Goal: Task Accomplishment & Management: Complete application form

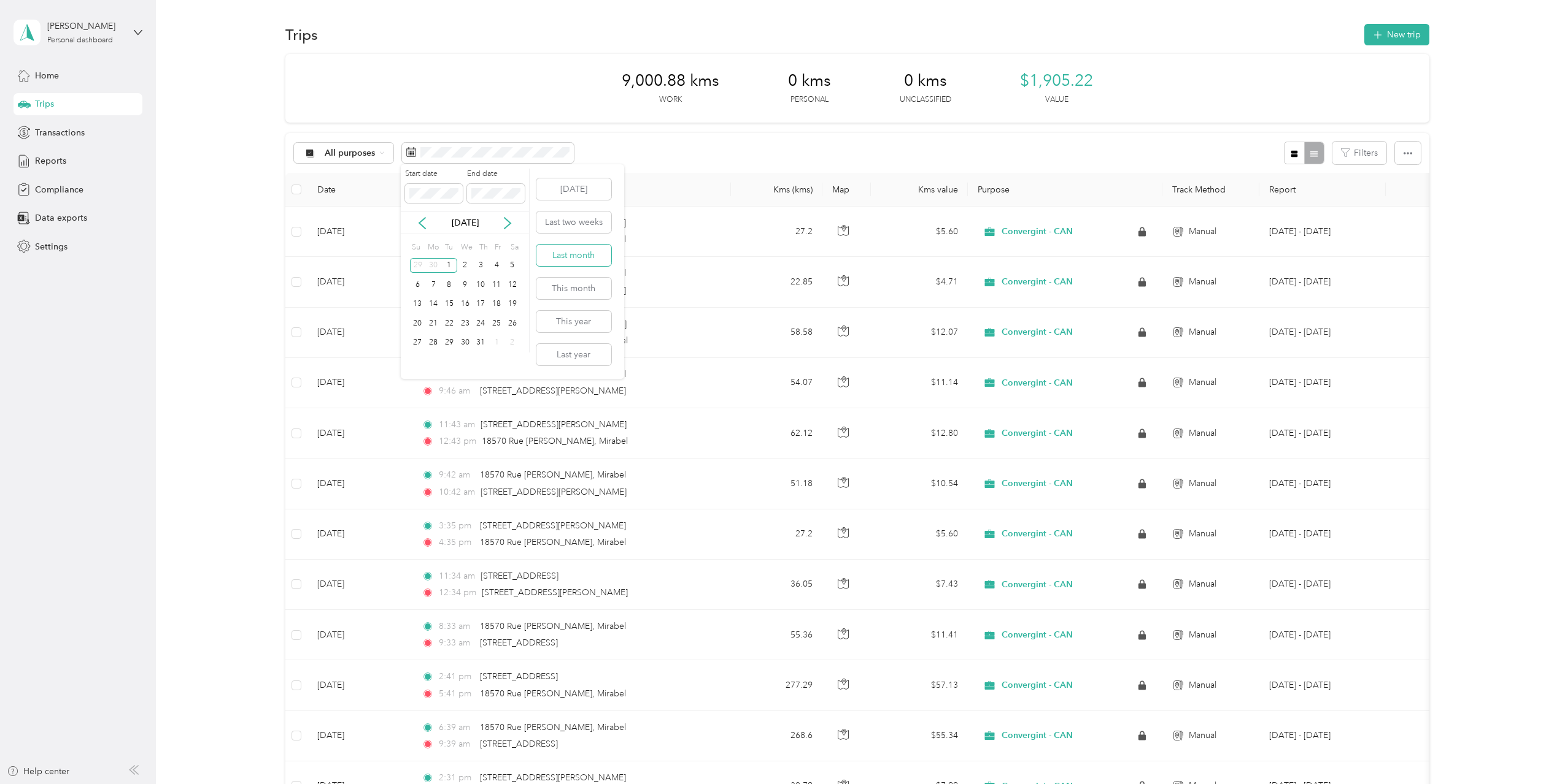
click at [584, 257] on button "Last month" at bounding box center [573, 255] width 75 height 22
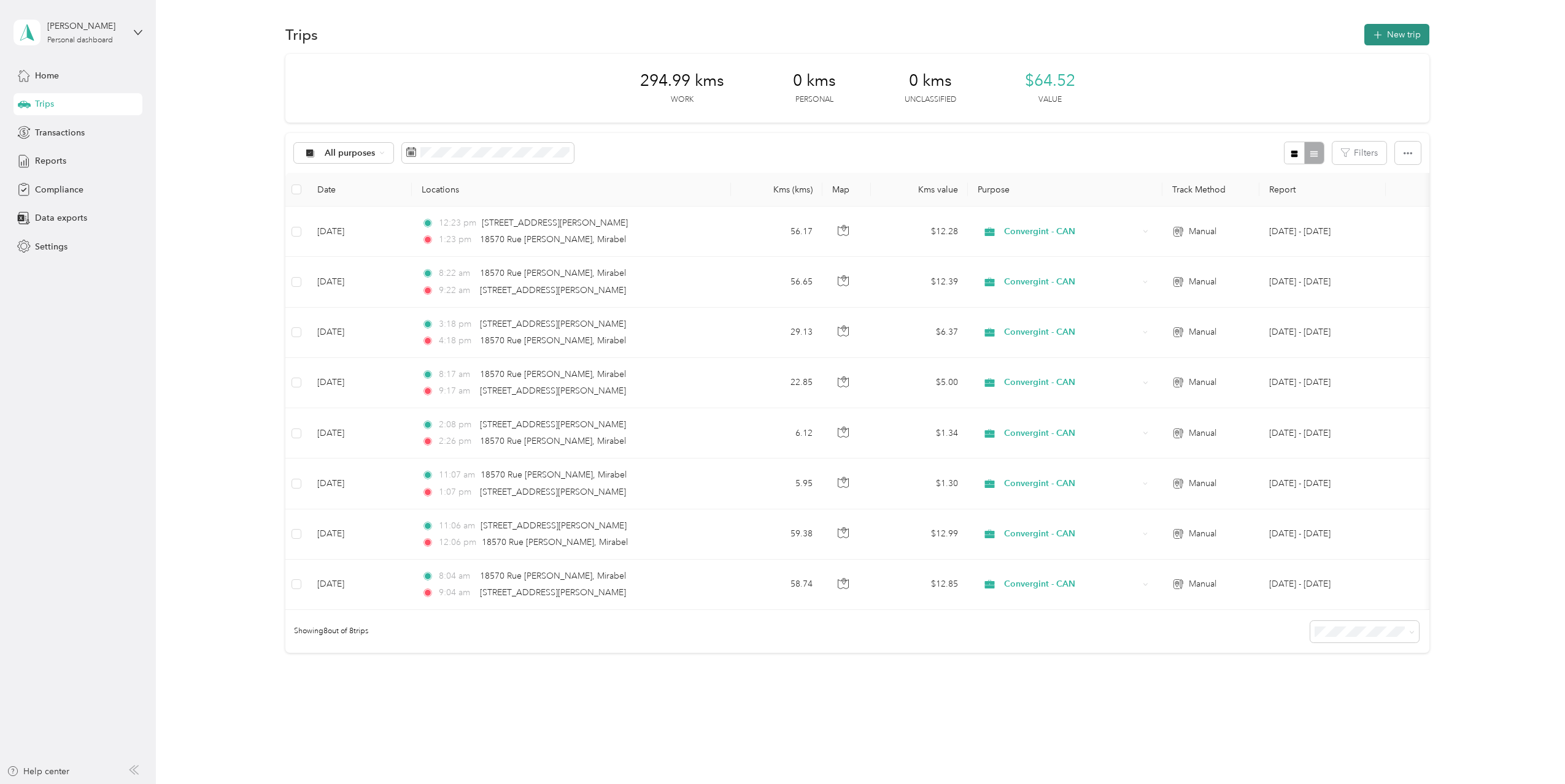
click at [1382, 32] on button "New trip" at bounding box center [1396, 35] width 65 height 22
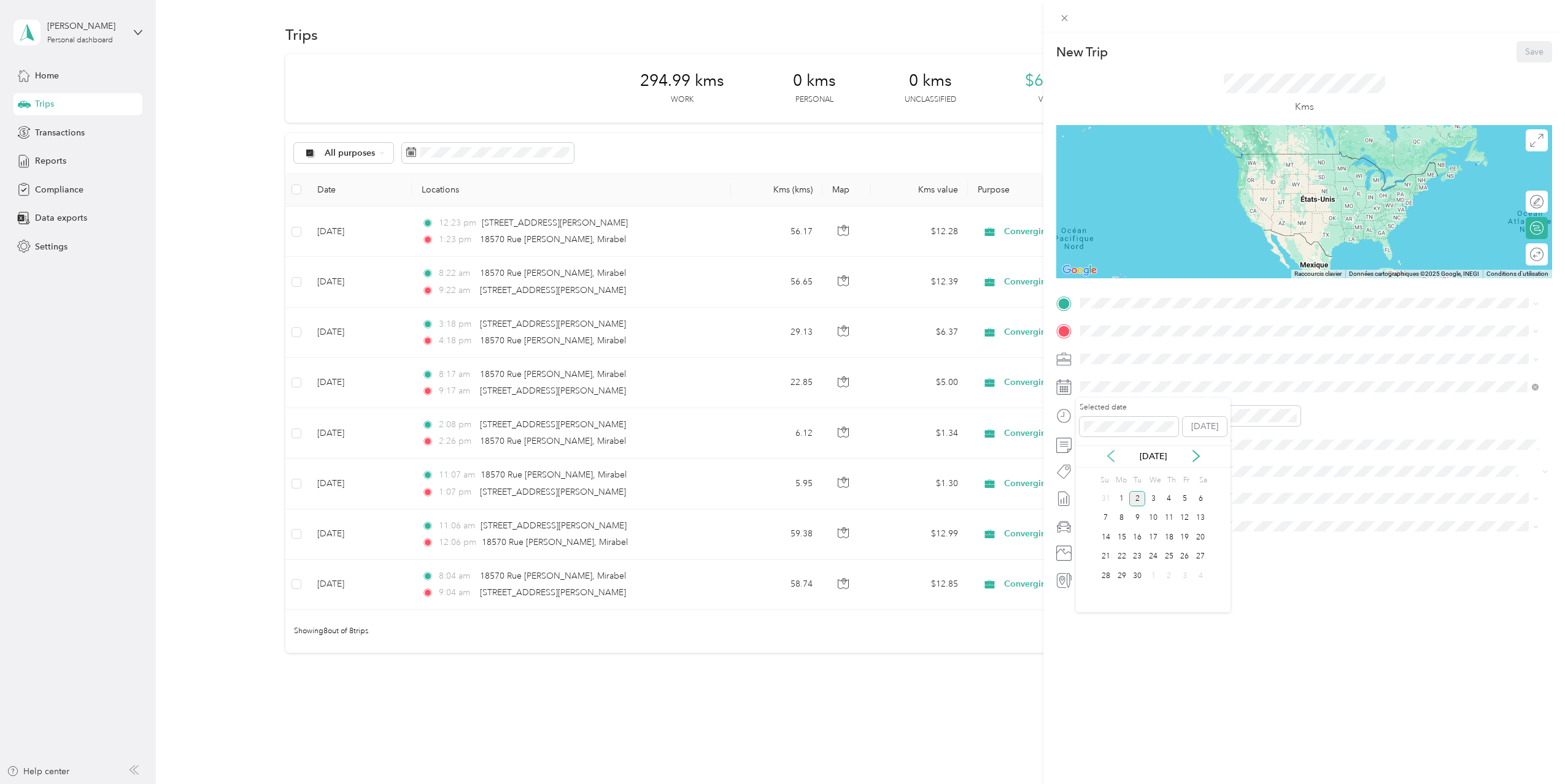
click at [1108, 457] on icon at bounding box center [1111, 456] width 6 height 11
click at [1156, 538] on div "13" at bounding box center [1152, 537] width 16 height 15
click at [1095, 538] on div "10" at bounding box center [1093, 540] width 29 height 17
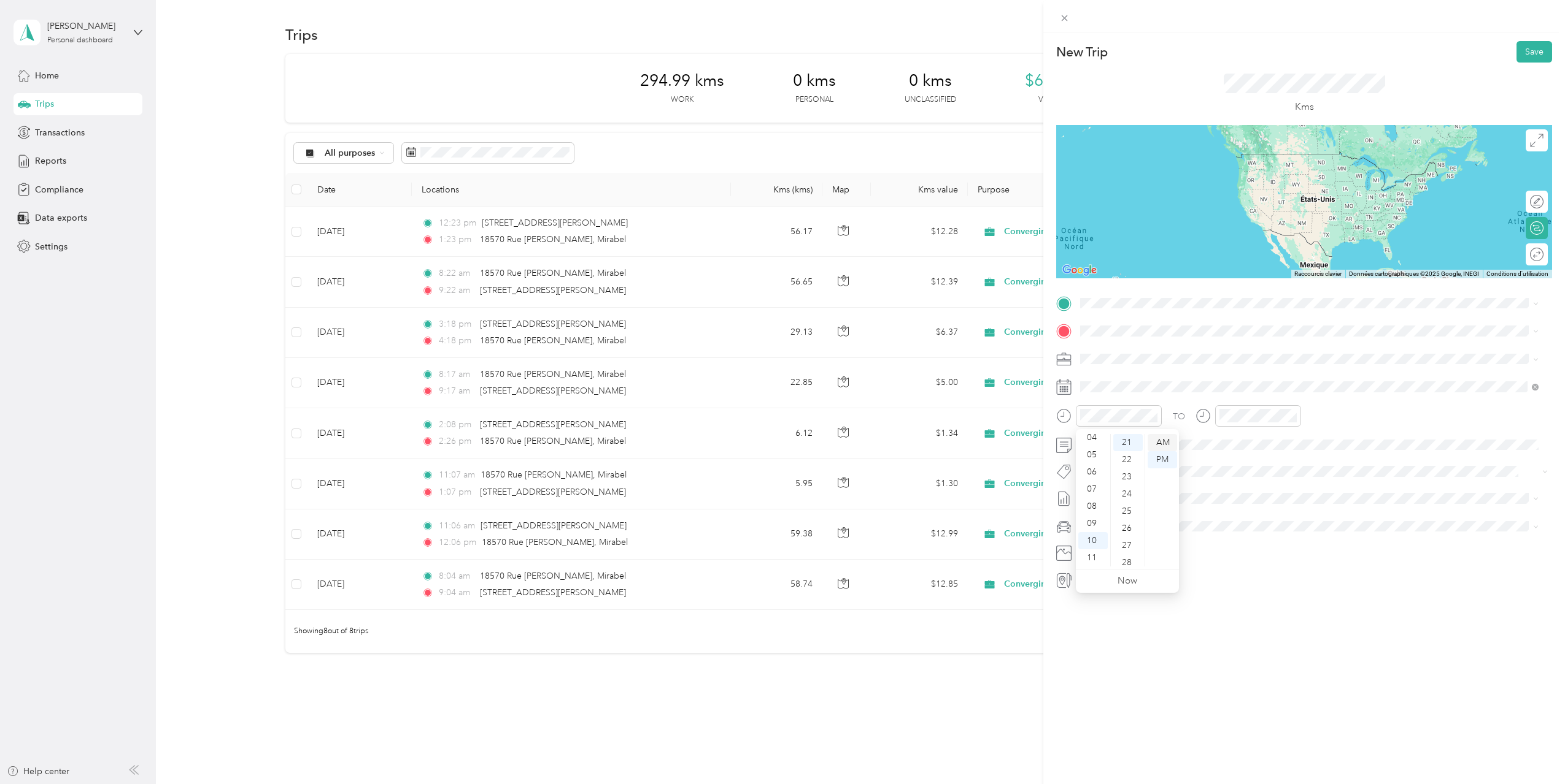
click at [1162, 441] on div "AM" at bounding box center [1162, 442] width 29 height 17
click at [1232, 554] on div "11" at bounding box center [1231, 558] width 29 height 17
click at [1302, 439] on div "AM" at bounding box center [1300, 442] width 29 height 17
click at [1113, 537] on span "[DATE] - [DATE]" at bounding box center [1111, 539] width 62 height 13
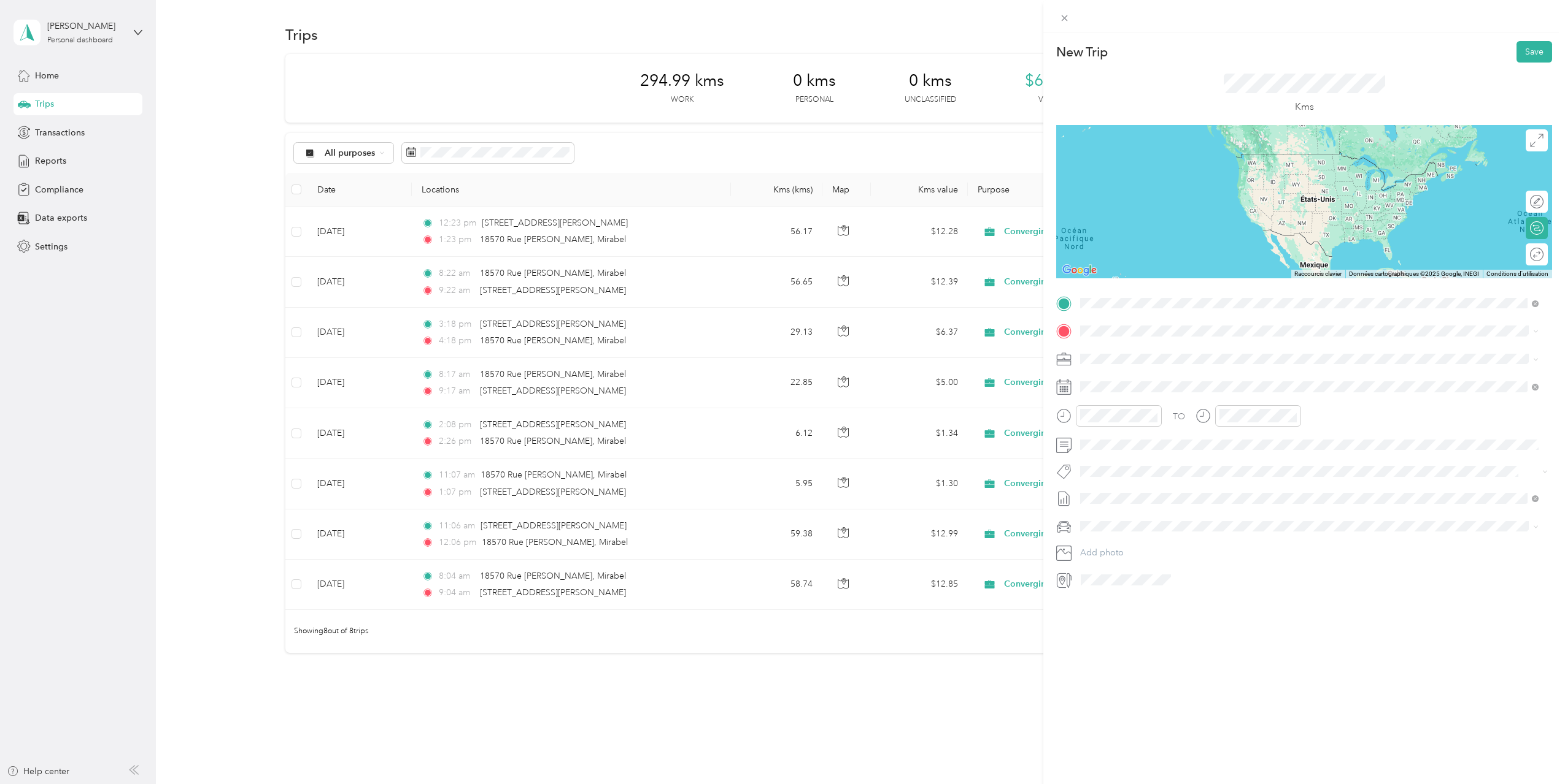
click at [1158, 352] on span "[STREET_ADDRESS][PERSON_NAME]" at bounding box center [1175, 348] width 146 height 11
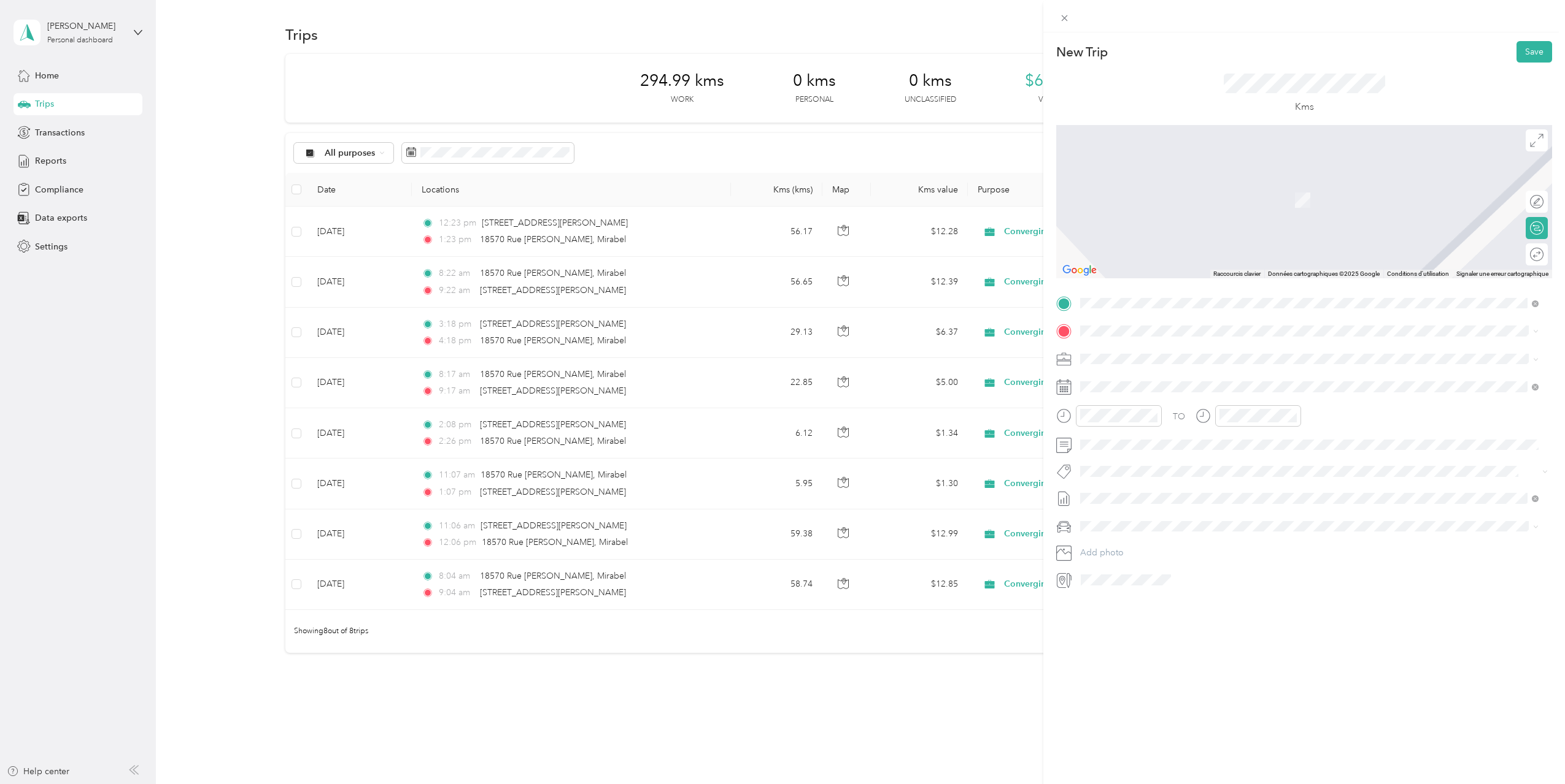
click at [1181, 376] on span "[STREET_ADDRESS]" at bounding box center [1142, 374] width 78 height 11
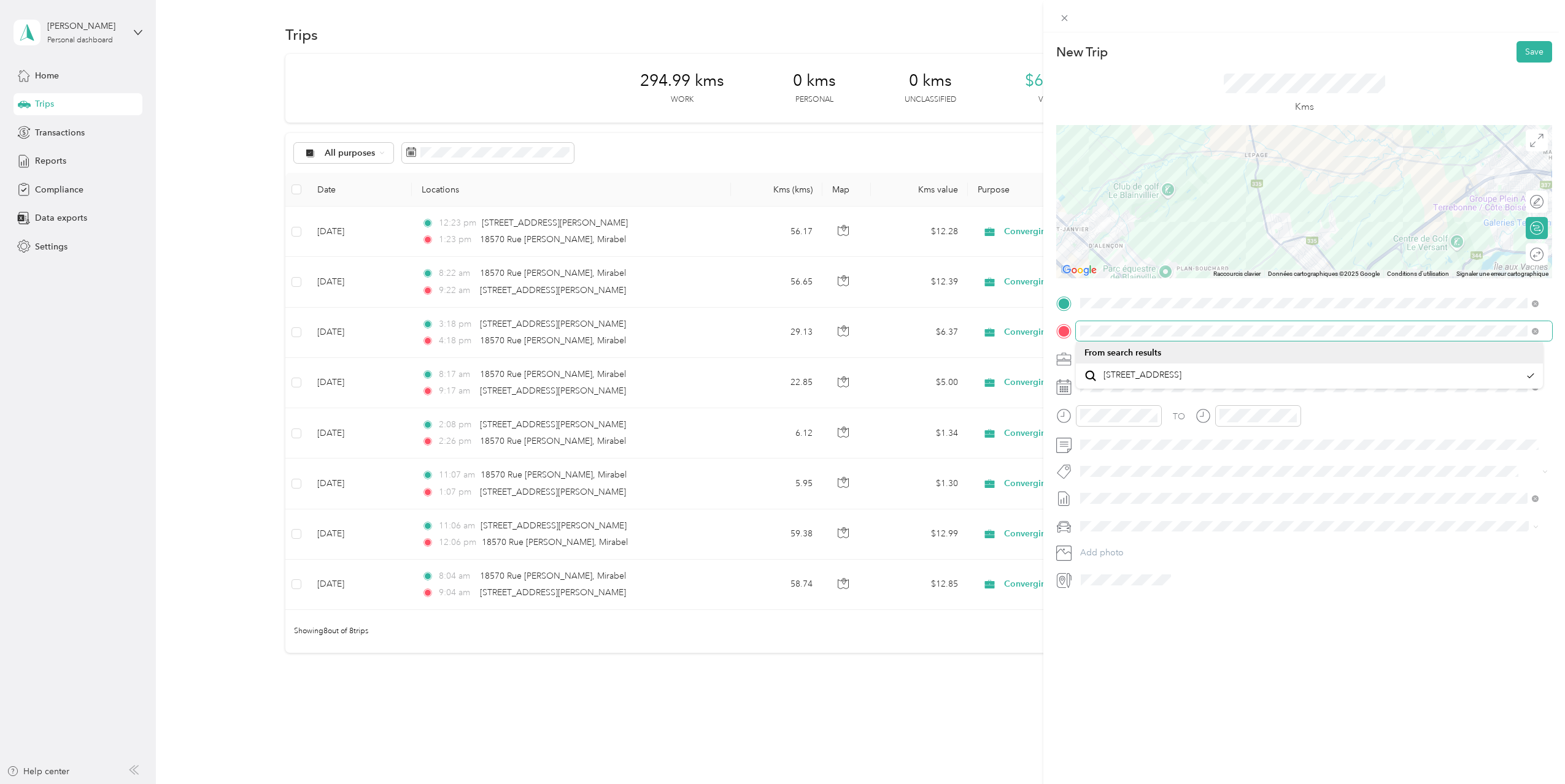
click at [1027, 319] on div "New Trip Save This trip cannot be edited because it is either under review, app…" at bounding box center [782, 392] width 1565 height 784
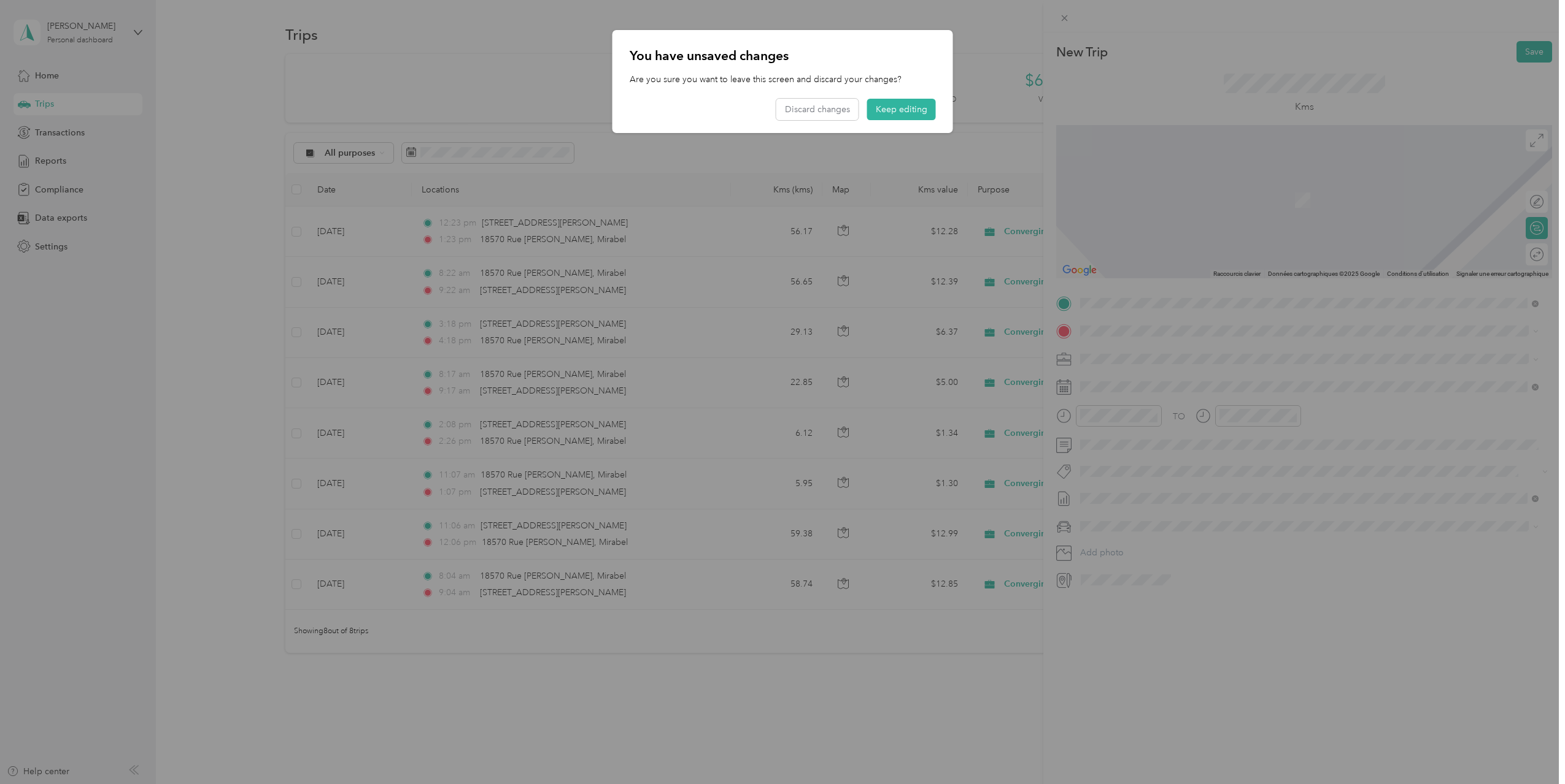
click at [1136, 376] on span "[STREET_ADDRESS]" at bounding box center [1142, 374] width 78 height 11
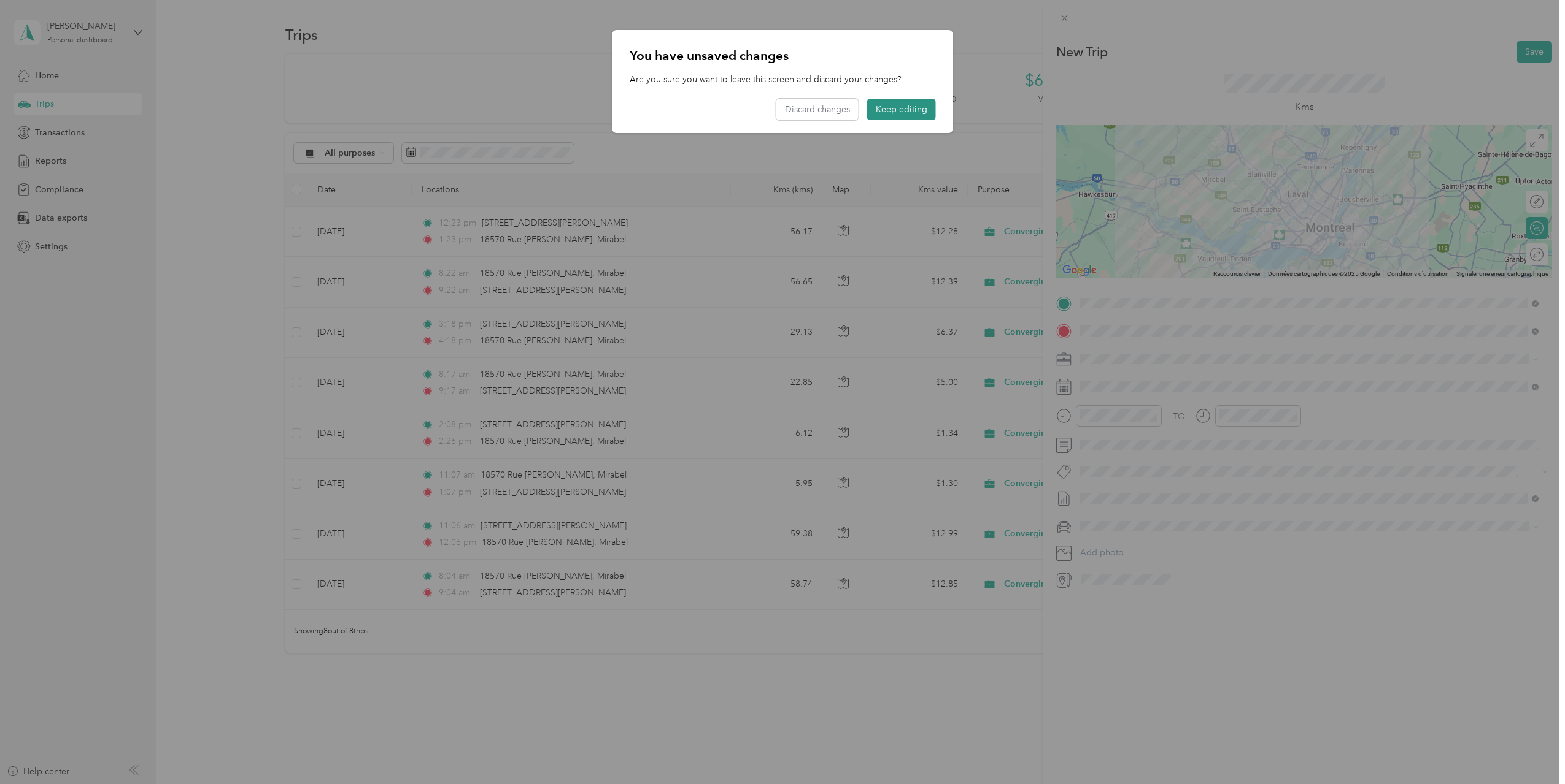
click at [896, 106] on button "Keep editing" at bounding box center [901, 109] width 69 height 22
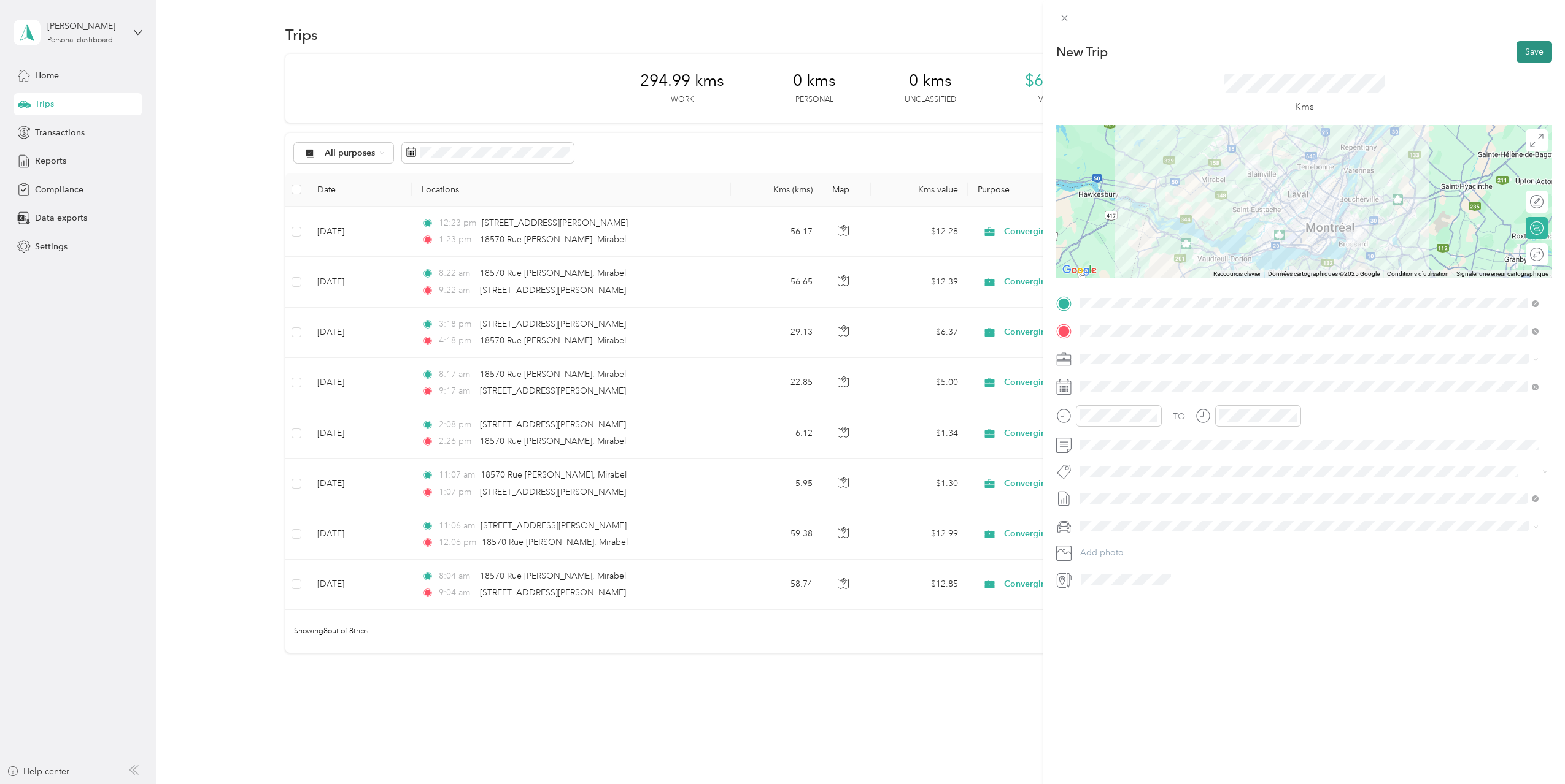
click at [1525, 56] on button "Save" at bounding box center [1534, 52] width 35 height 22
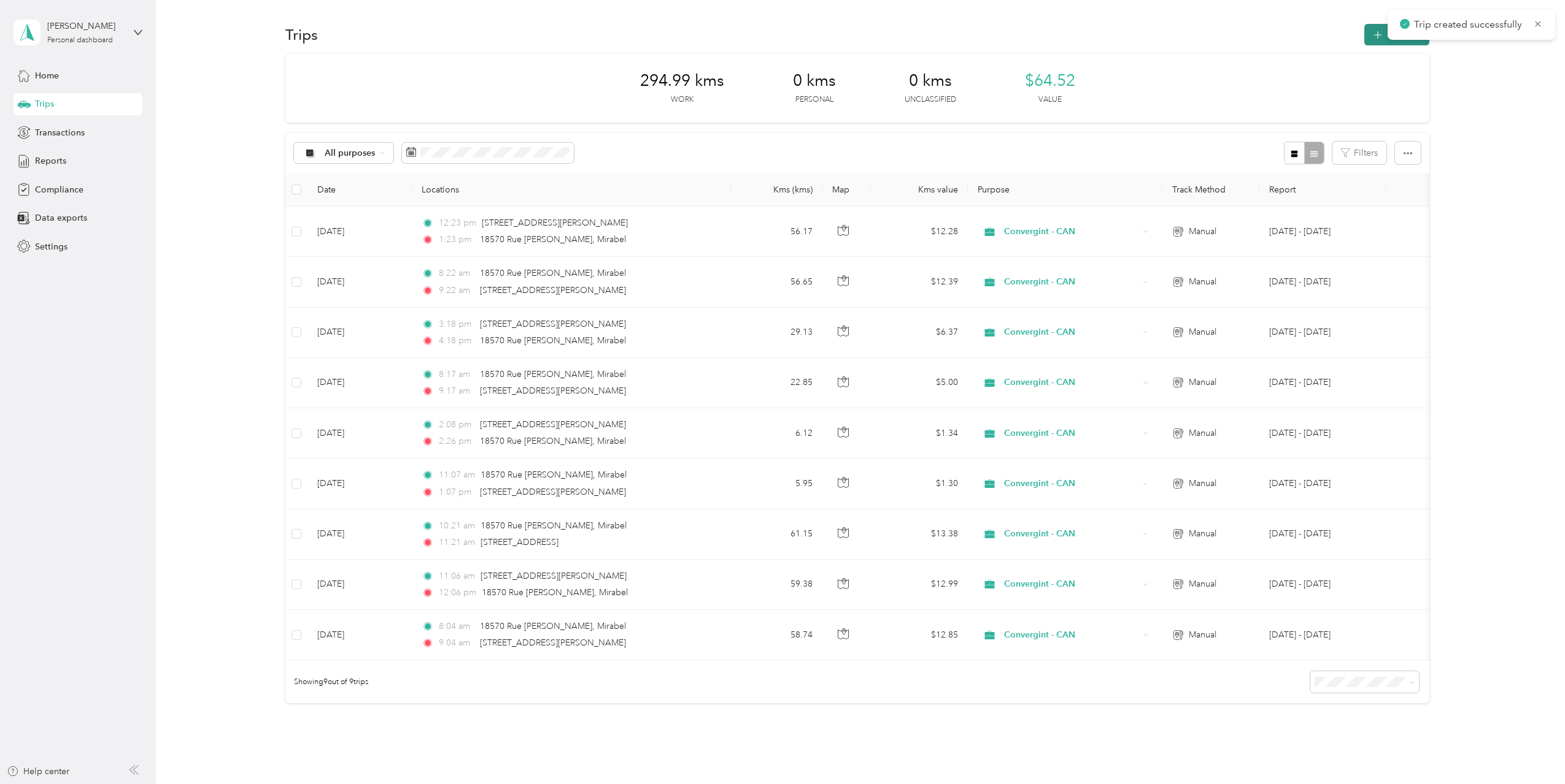
click at [1375, 35] on icon "button" at bounding box center [1378, 35] width 14 height 14
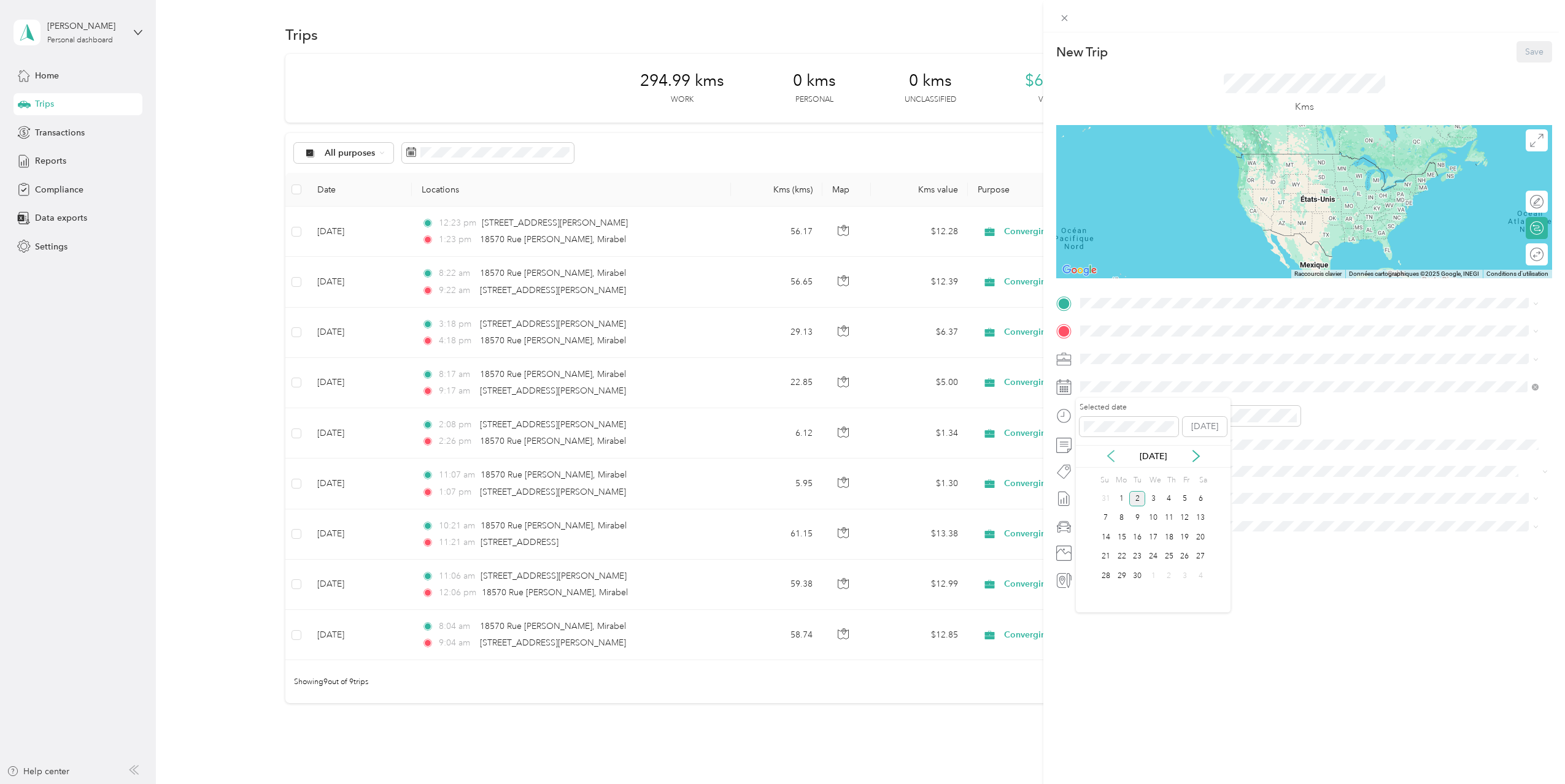
click at [1107, 457] on icon at bounding box center [1111, 456] width 12 height 12
click at [1150, 538] on div "13" at bounding box center [1152, 537] width 16 height 15
click at [1228, 459] on div "03" at bounding box center [1231, 459] width 29 height 17
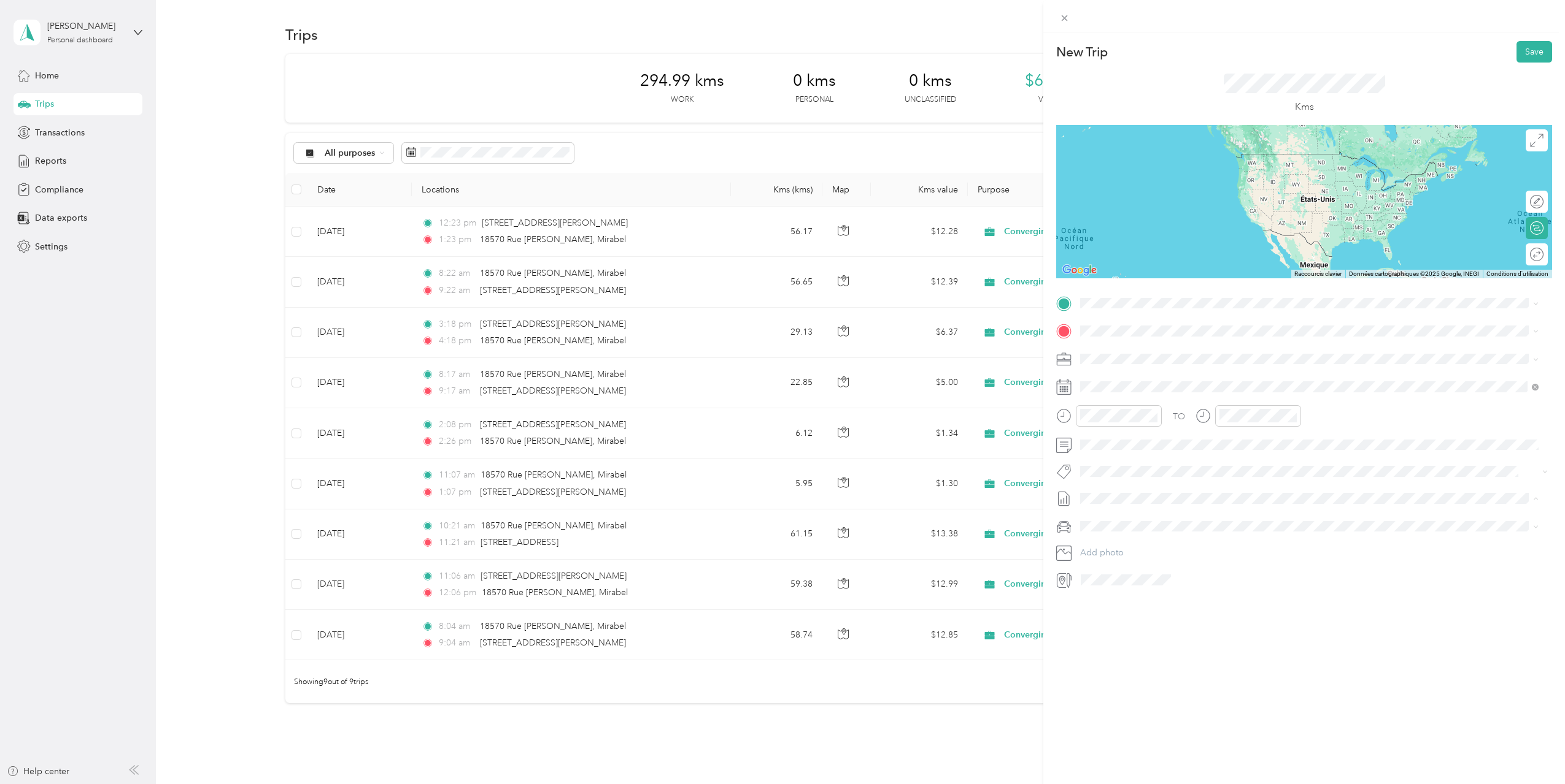
click at [1138, 536] on span "[DATE] - [DATE]" at bounding box center [1111, 539] width 62 height 13
click at [1181, 349] on span "[STREET_ADDRESS]" at bounding box center [1142, 348] width 78 height 11
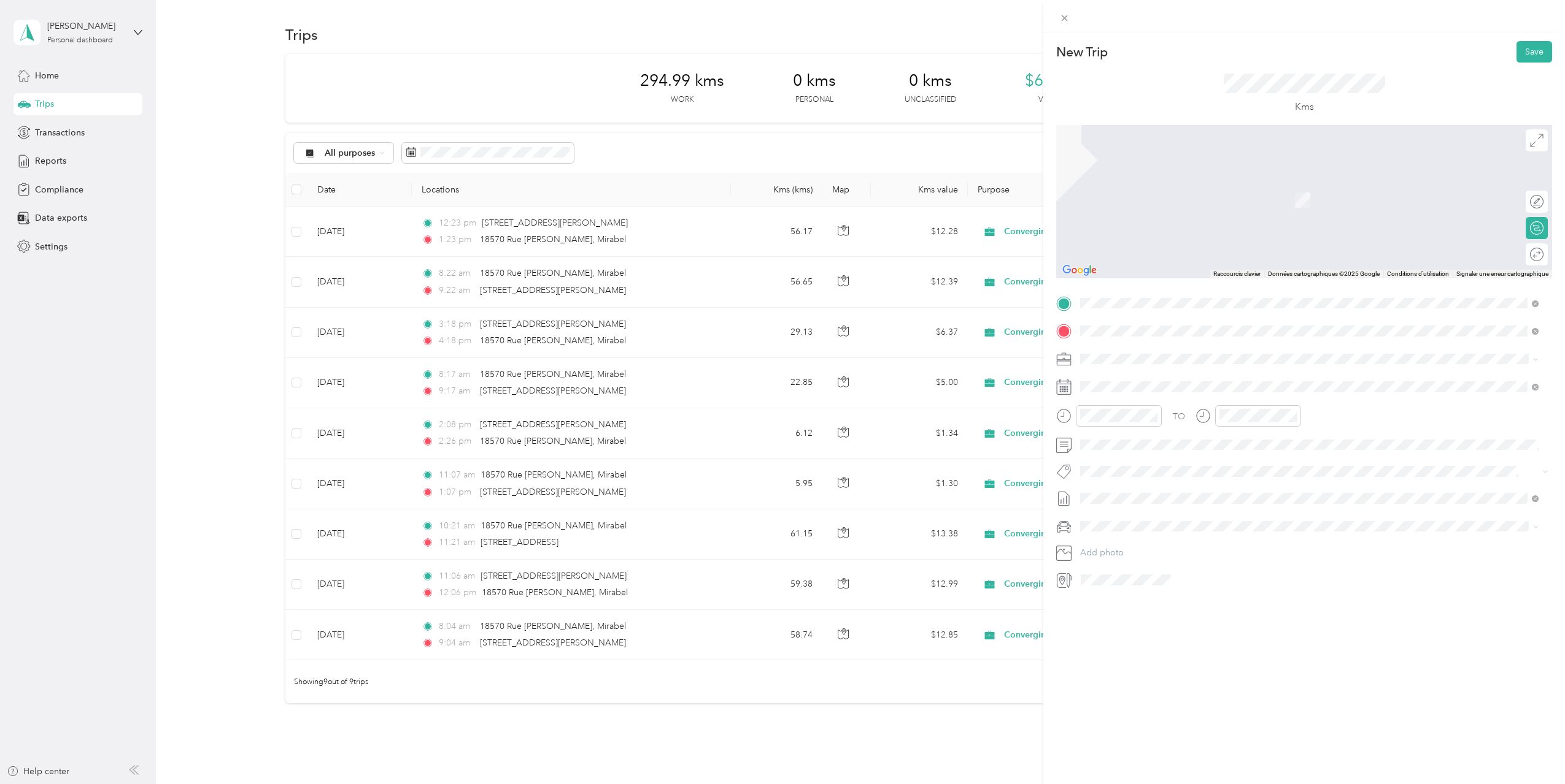
click at [1150, 376] on span "[STREET_ADDRESS][PERSON_NAME]" at bounding box center [1175, 375] width 146 height 11
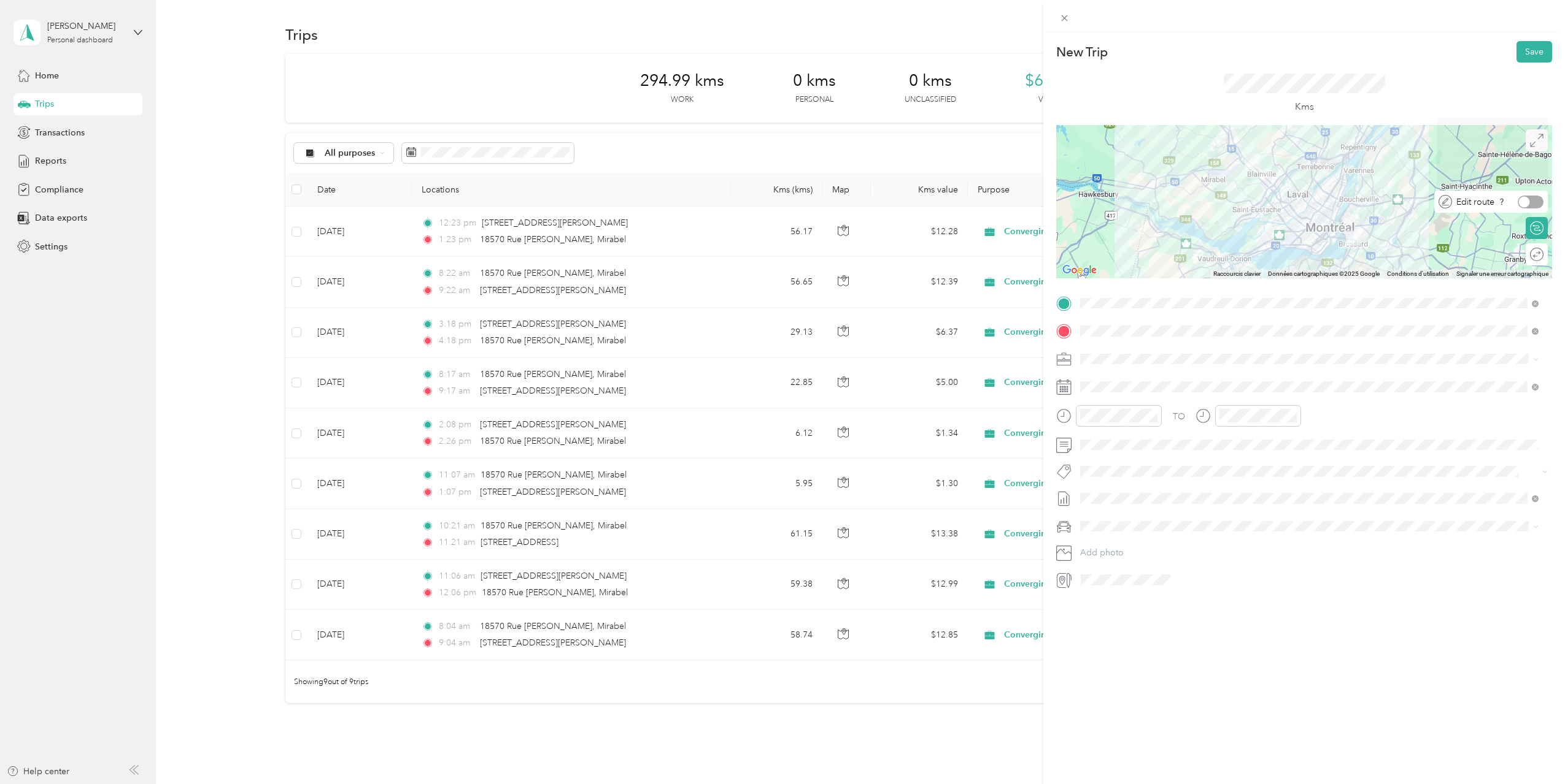
click at [1519, 201] on div at bounding box center [1524, 202] width 11 height 11
drag, startPoint x: 1304, startPoint y: 219, endPoint x: 1286, endPoint y: 234, distance: 23.4
drag, startPoint x: 1310, startPoint y: 234, endPoint x: 1304, endPoint y: 252, distance: 19.0
click at [1524, 51] on button "Save" at bounding box center [1534, 52] width 35 height 22
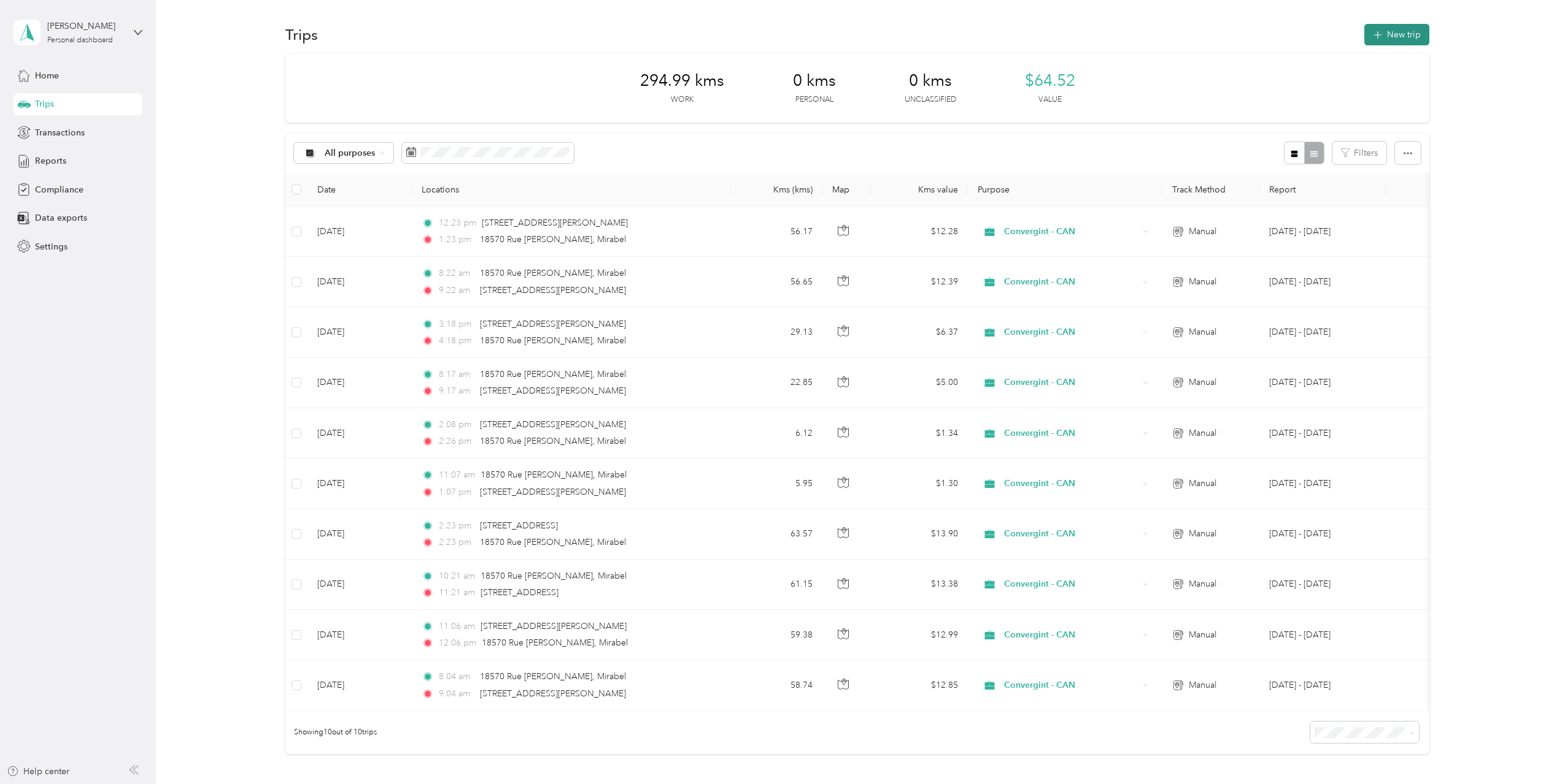
click at [1397, 32] on button "New trip" at bounding box center [1396, 35] width 65 height 22
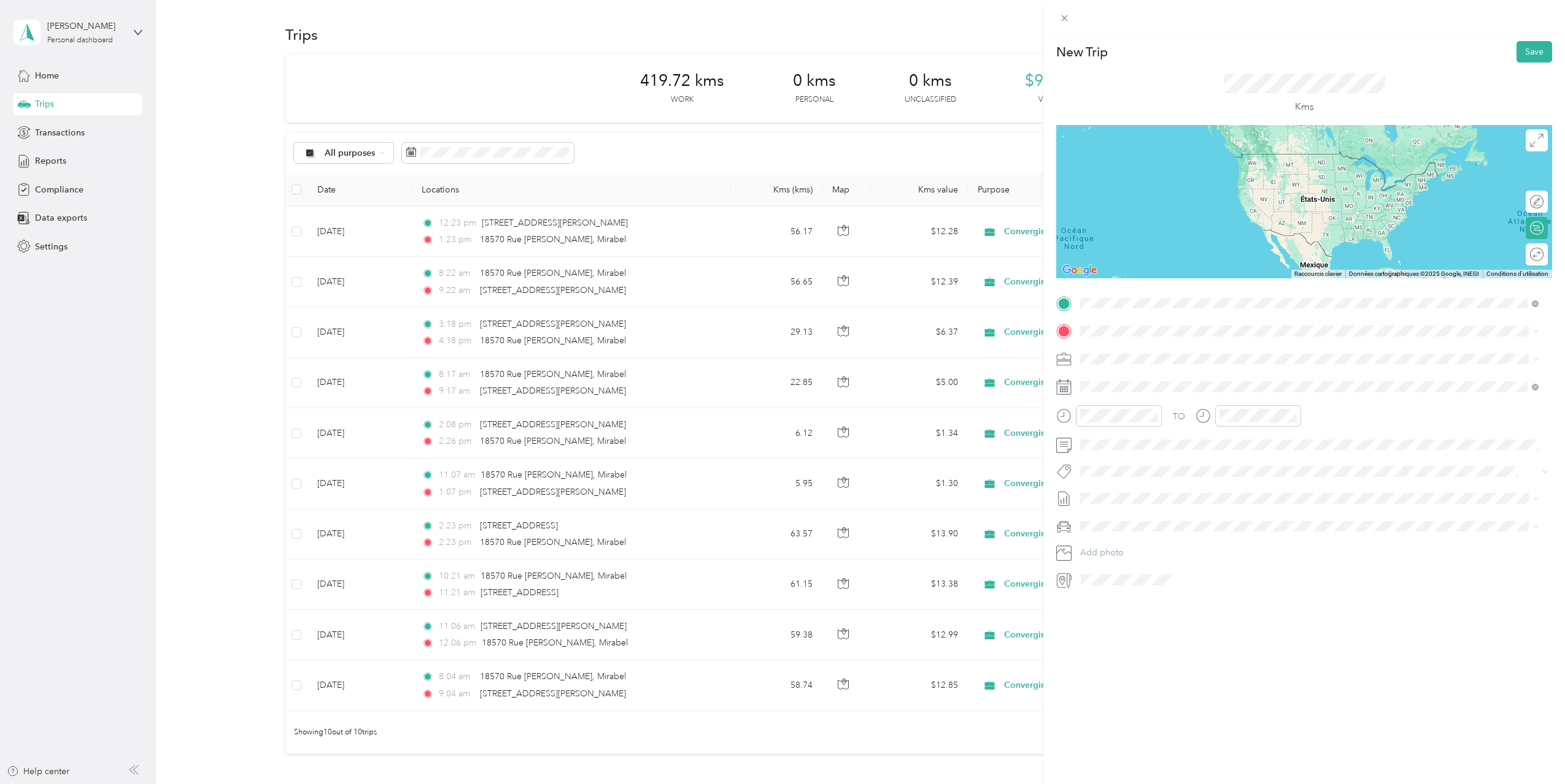
click at [1192, 352] on span "[STREET_ADDRESS][PERSON_NAME]" at bounding box center [1175, 348] width 146 height 11
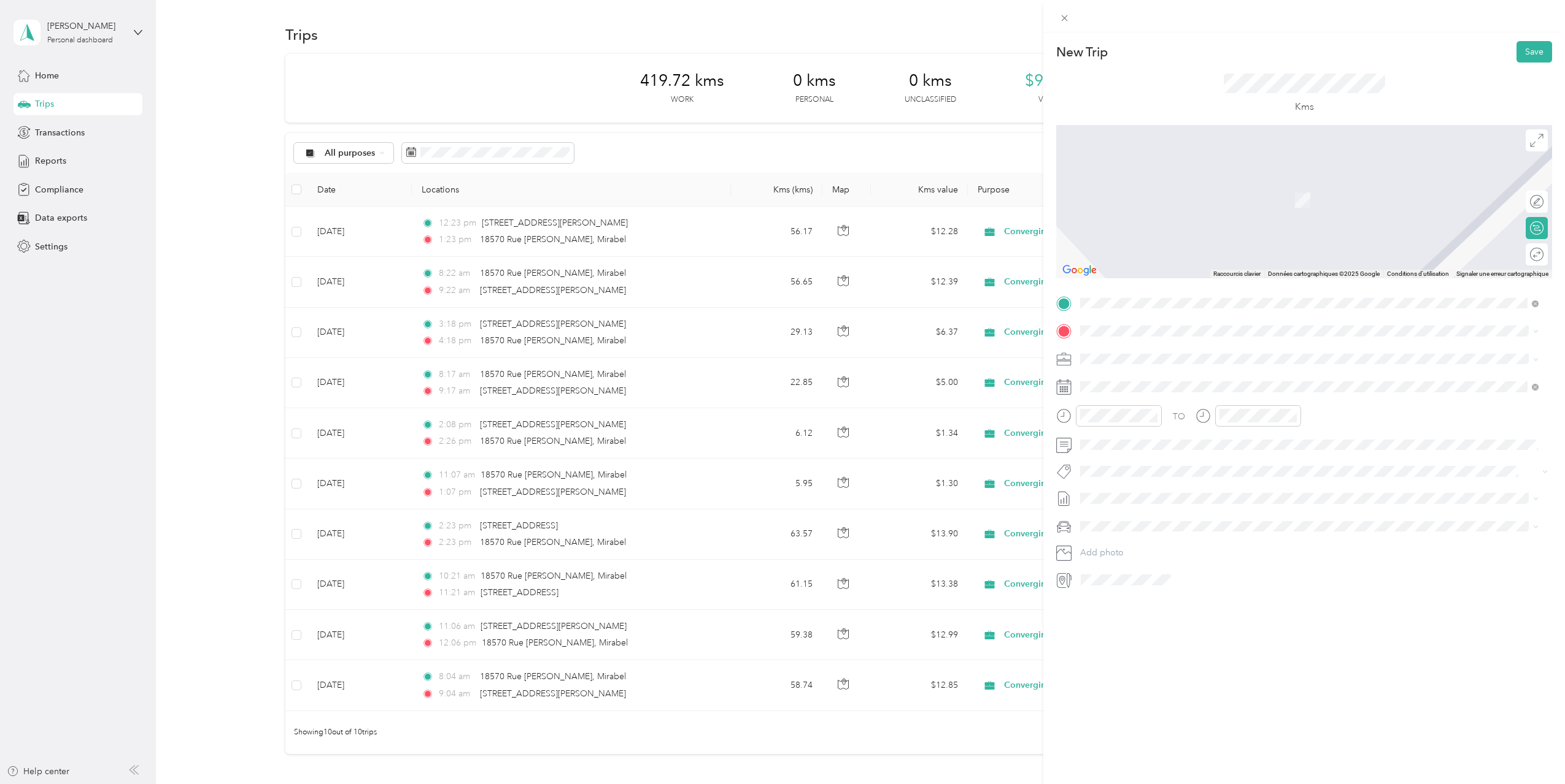
click at [1130, 379] on span "[STREET_ADDRESS][PERSON_NAME]" at bounding box center [1175, 373] width 146 height 11
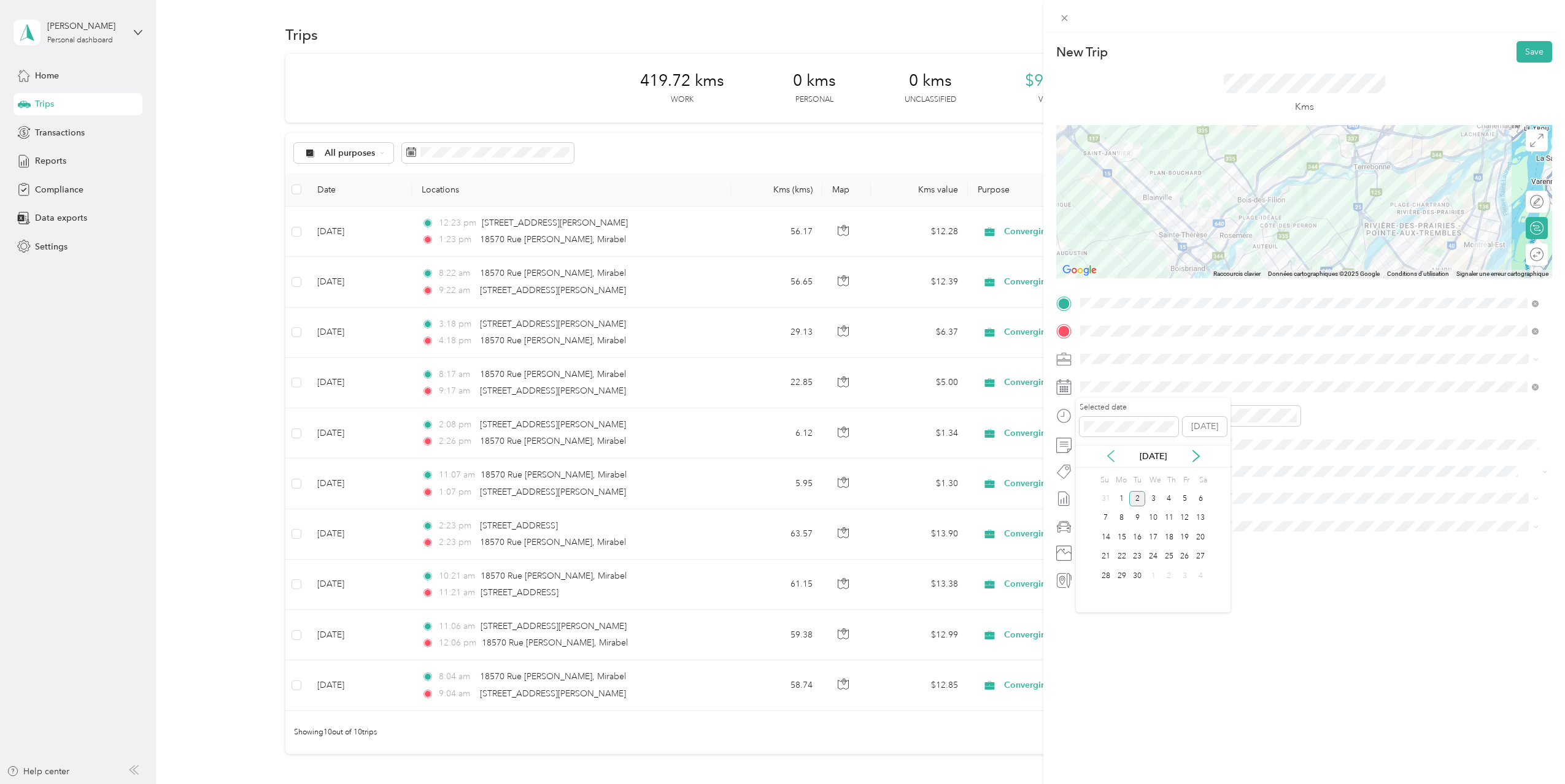
click at [1111, 457] on icon at bounding box center [1111, 456] width 12 height 12
click at [1183, 556] on div "22" at bounding box center [1185, 557] width 16 height 15
click at [1091, 559] on div "09" at bounding box center [1093, 563] width 29 height 17
click at [1167, 442] on div "AM" at bounding box center [1162, 442] width 29 height 17
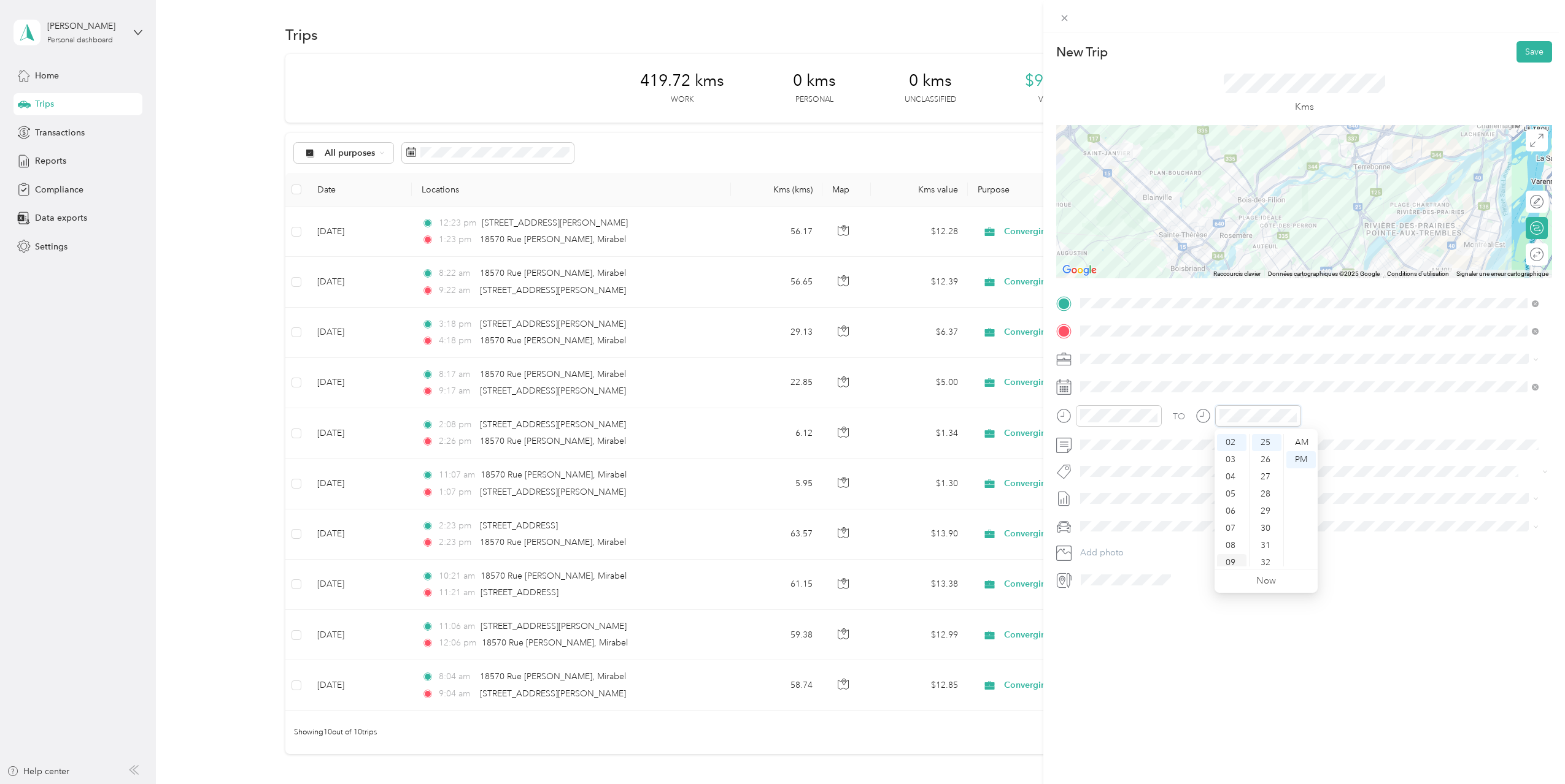
scroll to position [73, 0]
click at [1231, 538] on div "10" at bounding box center [1231, 540] width 29 height 17
click at [1298, 439] on div "AM" at bounding box center [1300, 442] width 29 height 17
click at [1137, 543] on li "[DATE] - [DATE] Draft" at bounding box center [1308, 539] width 467 height 19
click at [1554, 205] on div at bounding box center [1554, 202] width 0 height 13
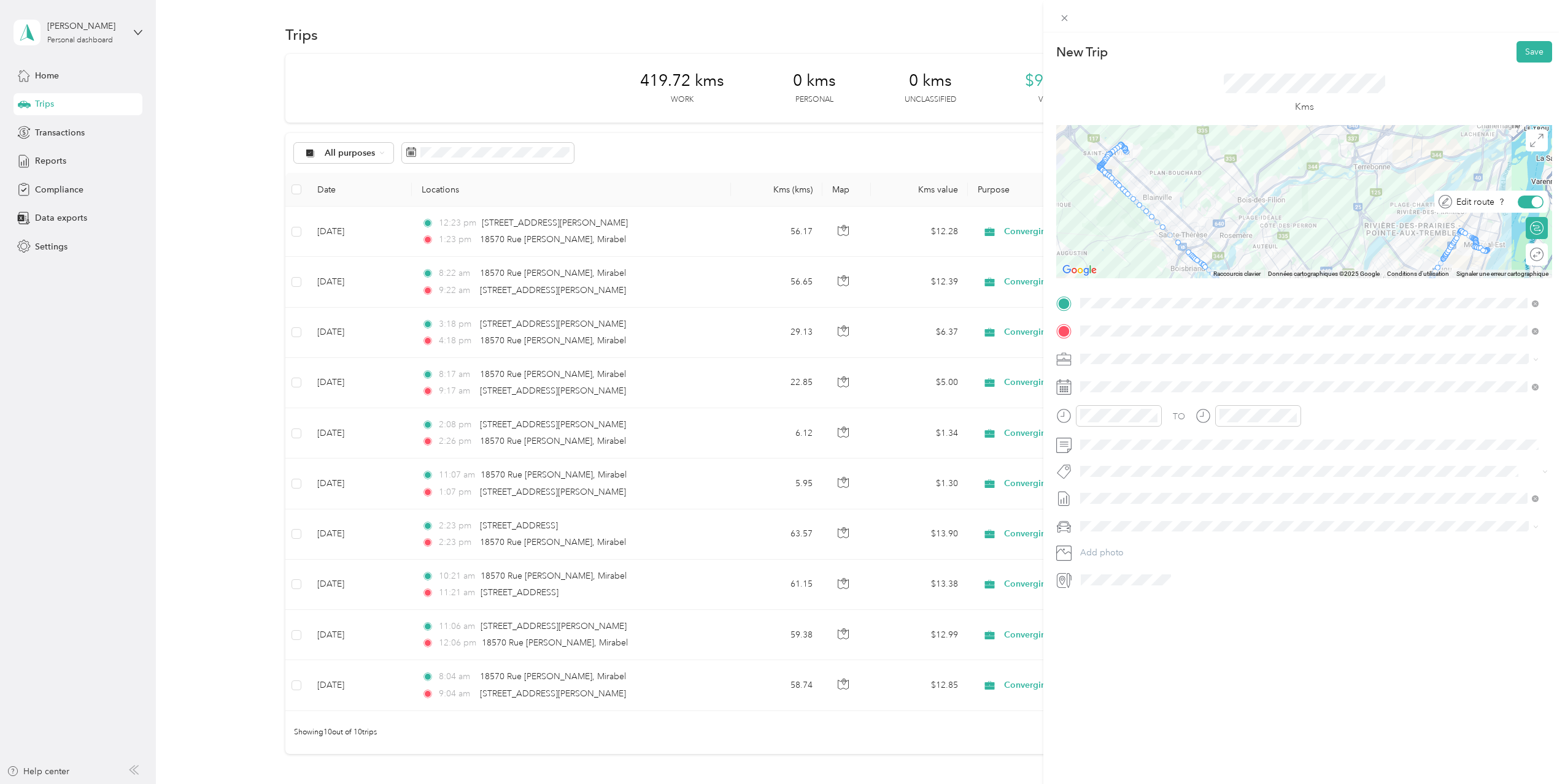
click at [1517, 203] on div at bounding box center [1530, 202] width 25 height 13
click at [1519, 203] on div at bounding box center [1524, 202] width 11 height 11
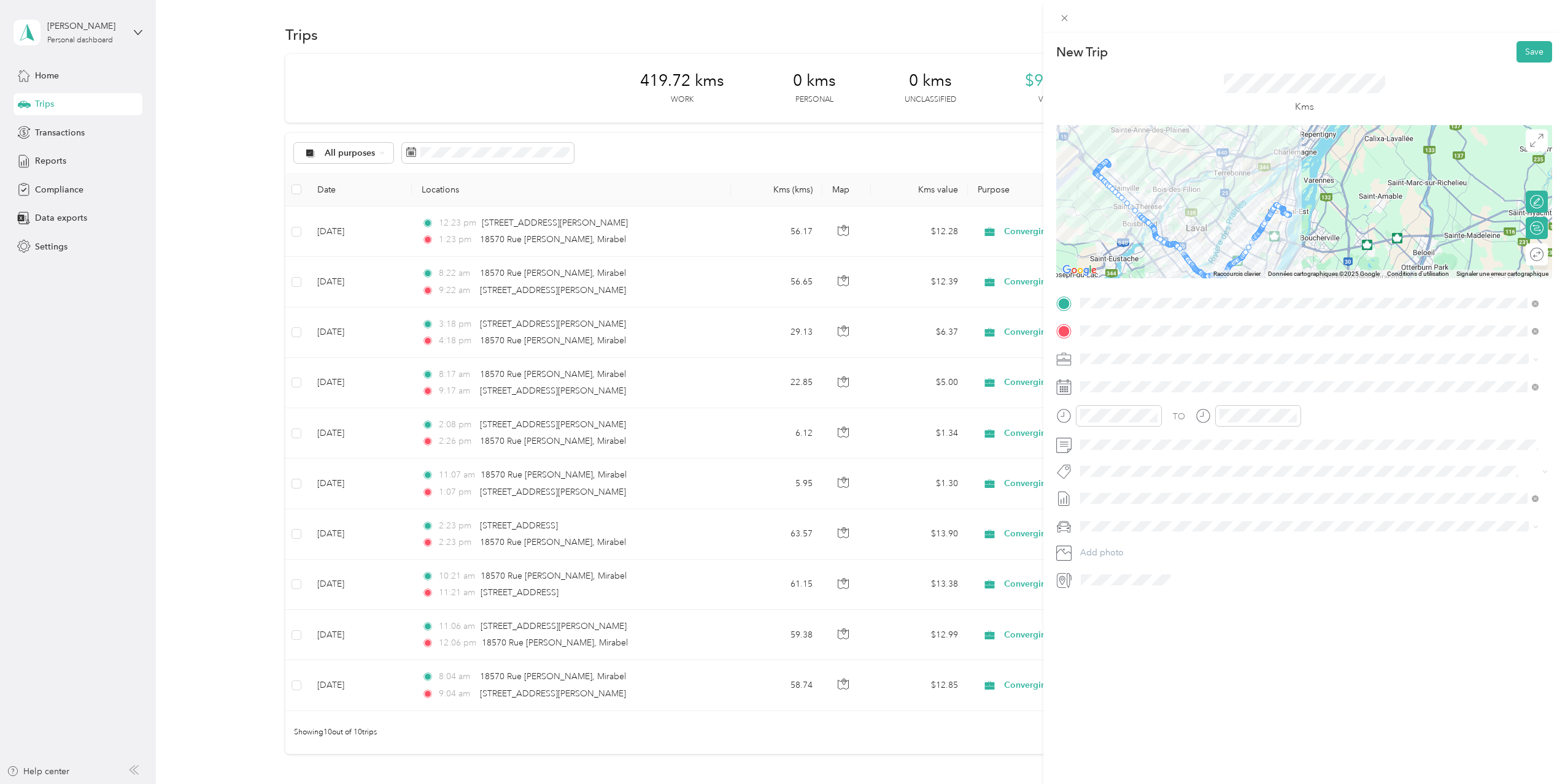
drag, startPoint x: 1346, startPoint y: 187, endPoint x: 1240, endPoint y: 184, distance: 106.0
click at [1240, 184] on div at bounding box center [1304, 201] width 496 height 153
drag, startPoint x: 1150, startPoint y: 232, endPoint x: 1273, endPoint y: 149, distance: 148.4
click at [1526, 52] on button "Save" at bounding box center [1534, 52] width 35 height 22
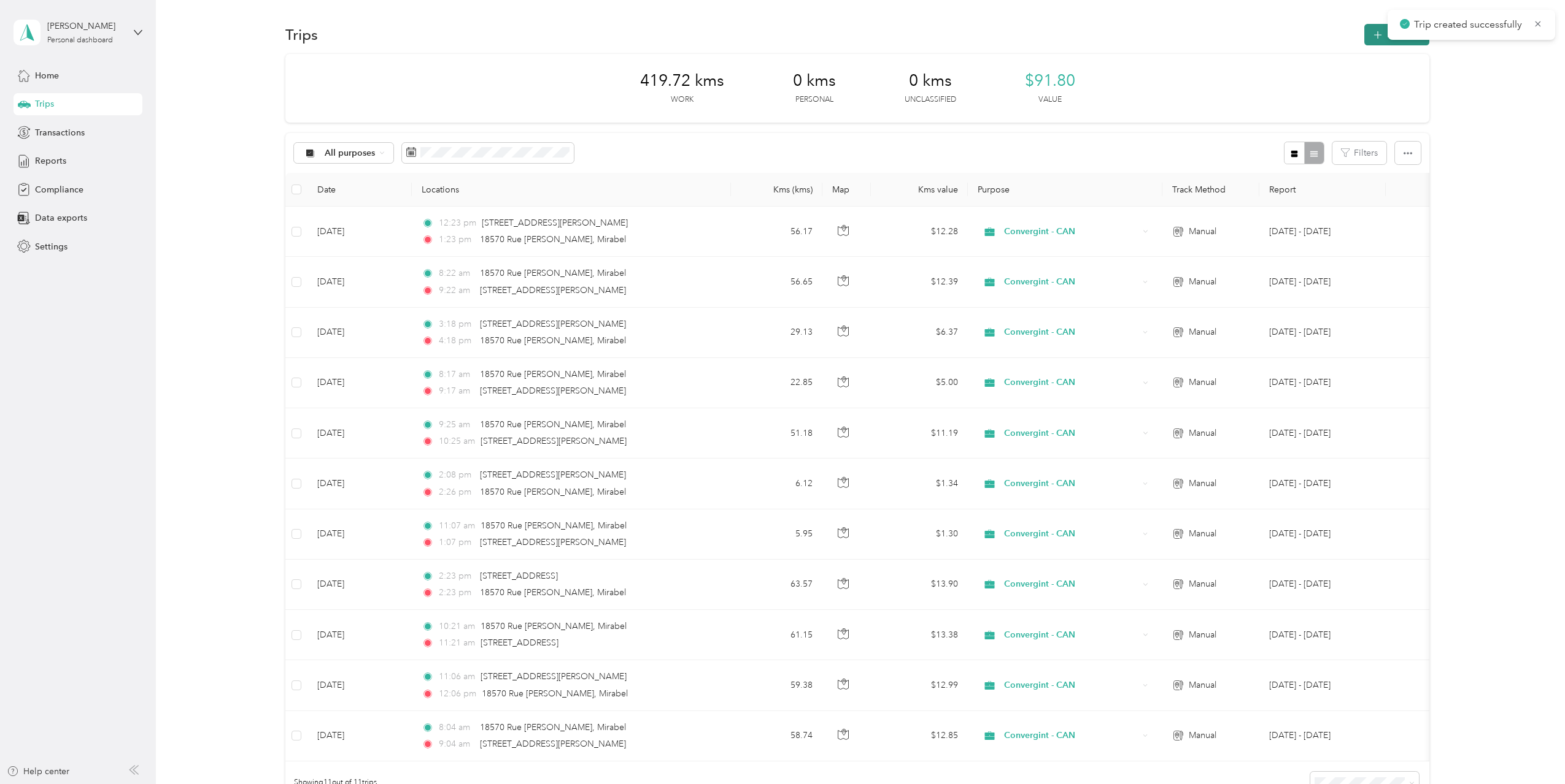
click at [1375, 34] on icon "button" at bounding box center [1377, 35] width 8 height 8
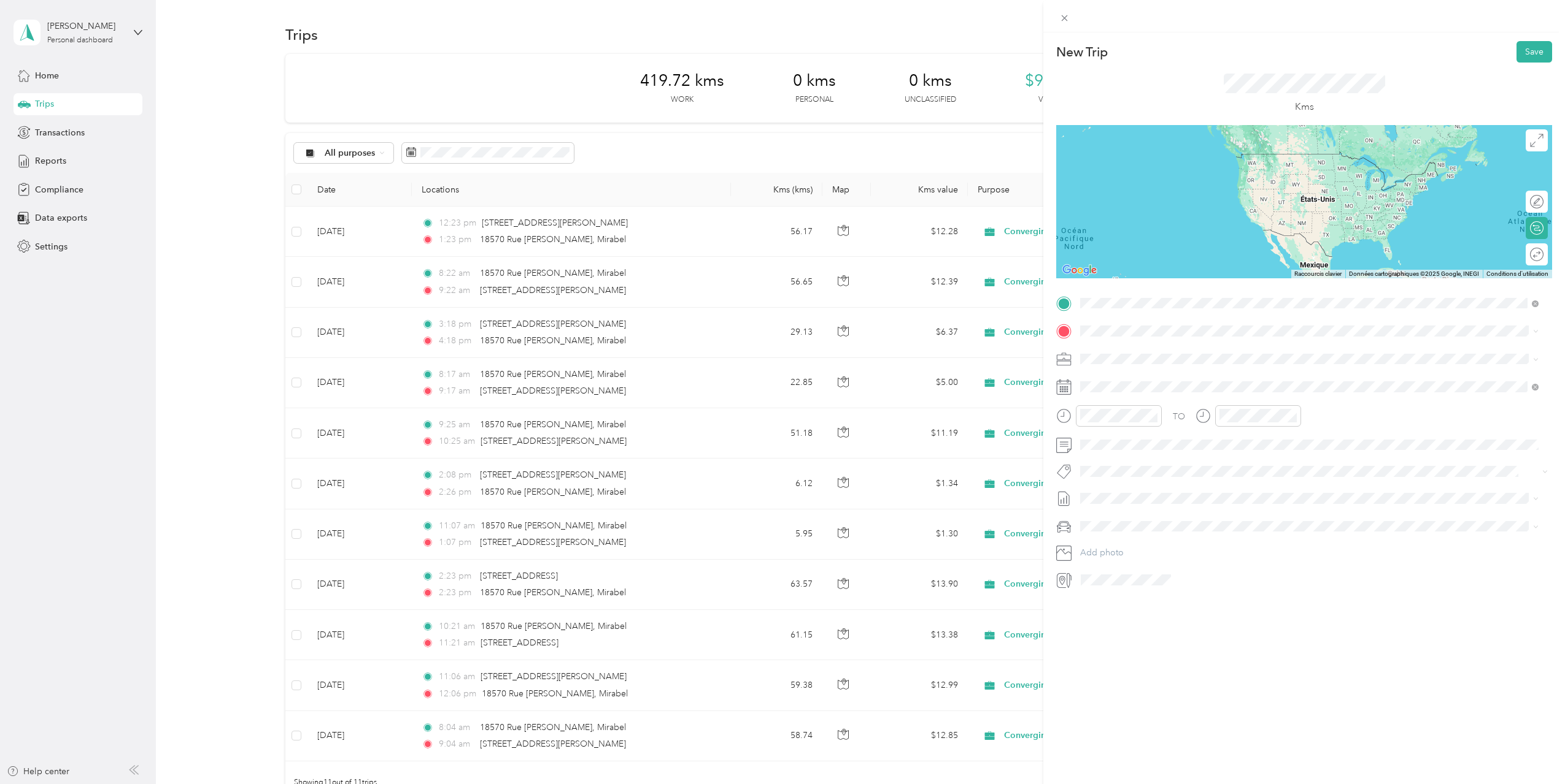
click at [1189, 352] on span "[STREET_ADDRESS][PERSON_NAME]" at bounding box center [1175, 348] width 146 height 11
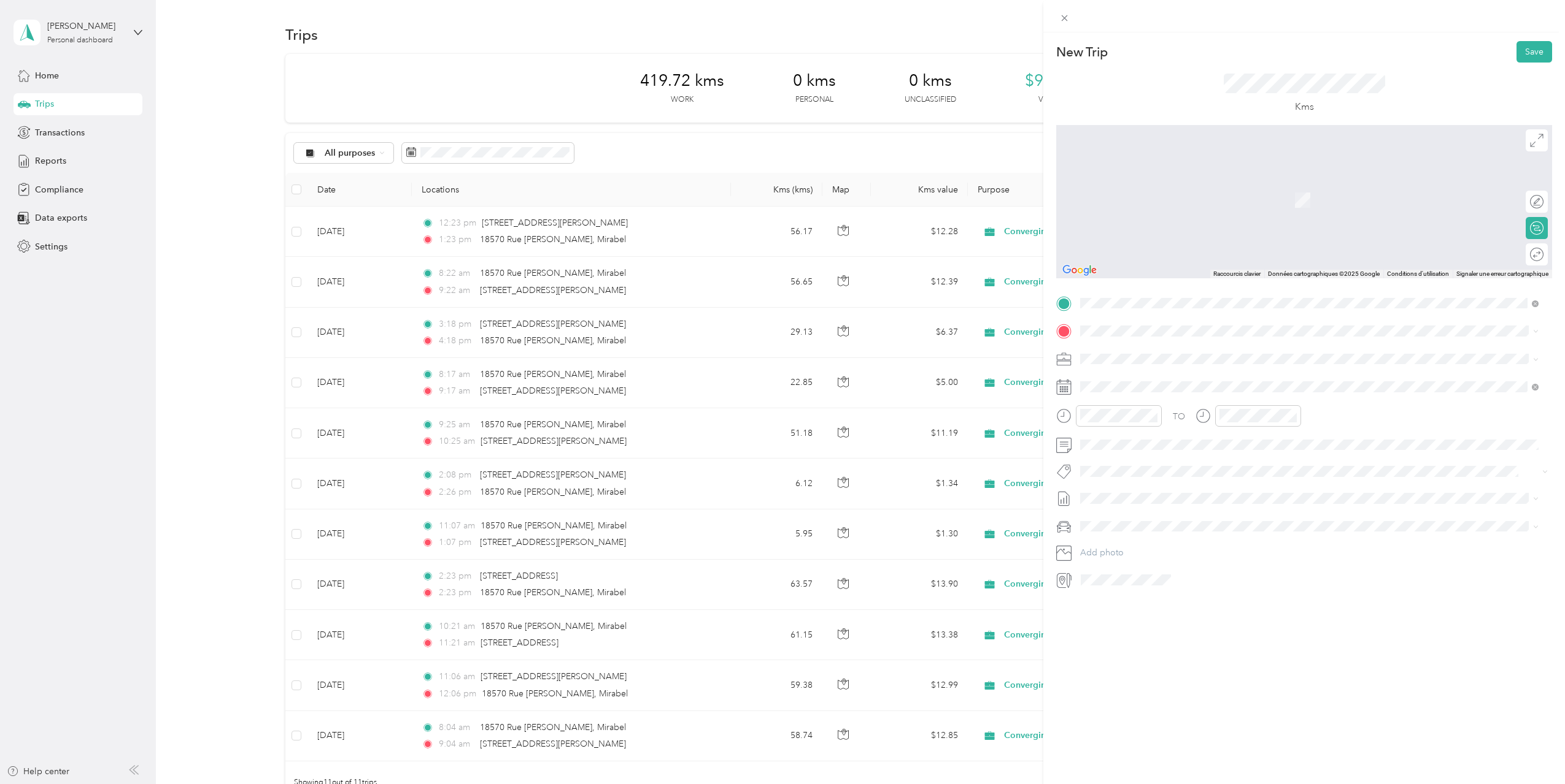
click at [1157, 379] on span "[STREET_ADDRESS][PERSON_NAME]" at bounding box center [1175, 374] width 146 height 11
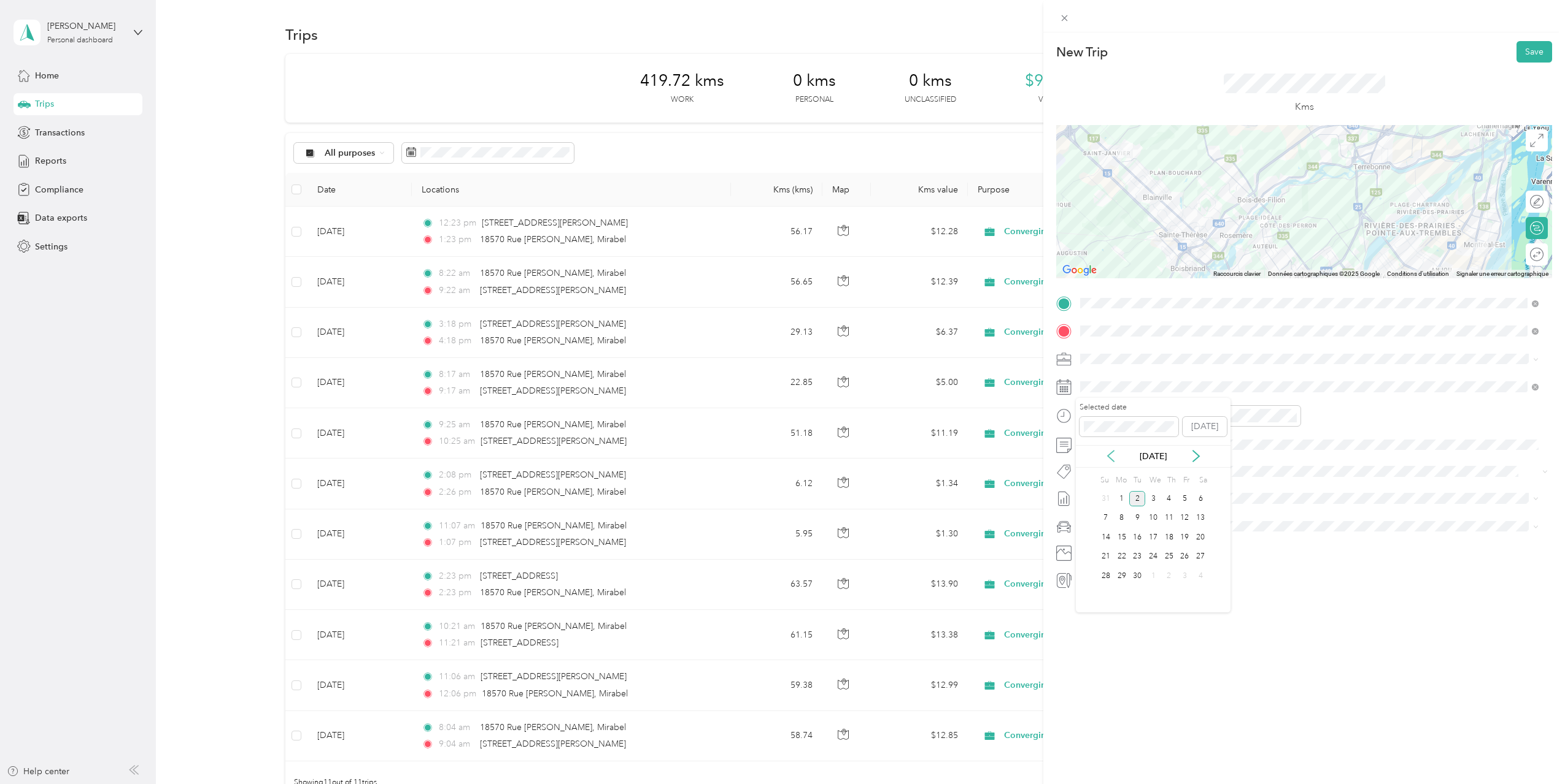
click at [1108, 458] on icon at bounding box center [1111, 456] width 12 height 12
click at [1184, 557] on div "22" at bounding box center [1185, 557] width 16 height 15
click at [1094, 460] on div "01" at bounding box center [1093, 459] width 29 height 17
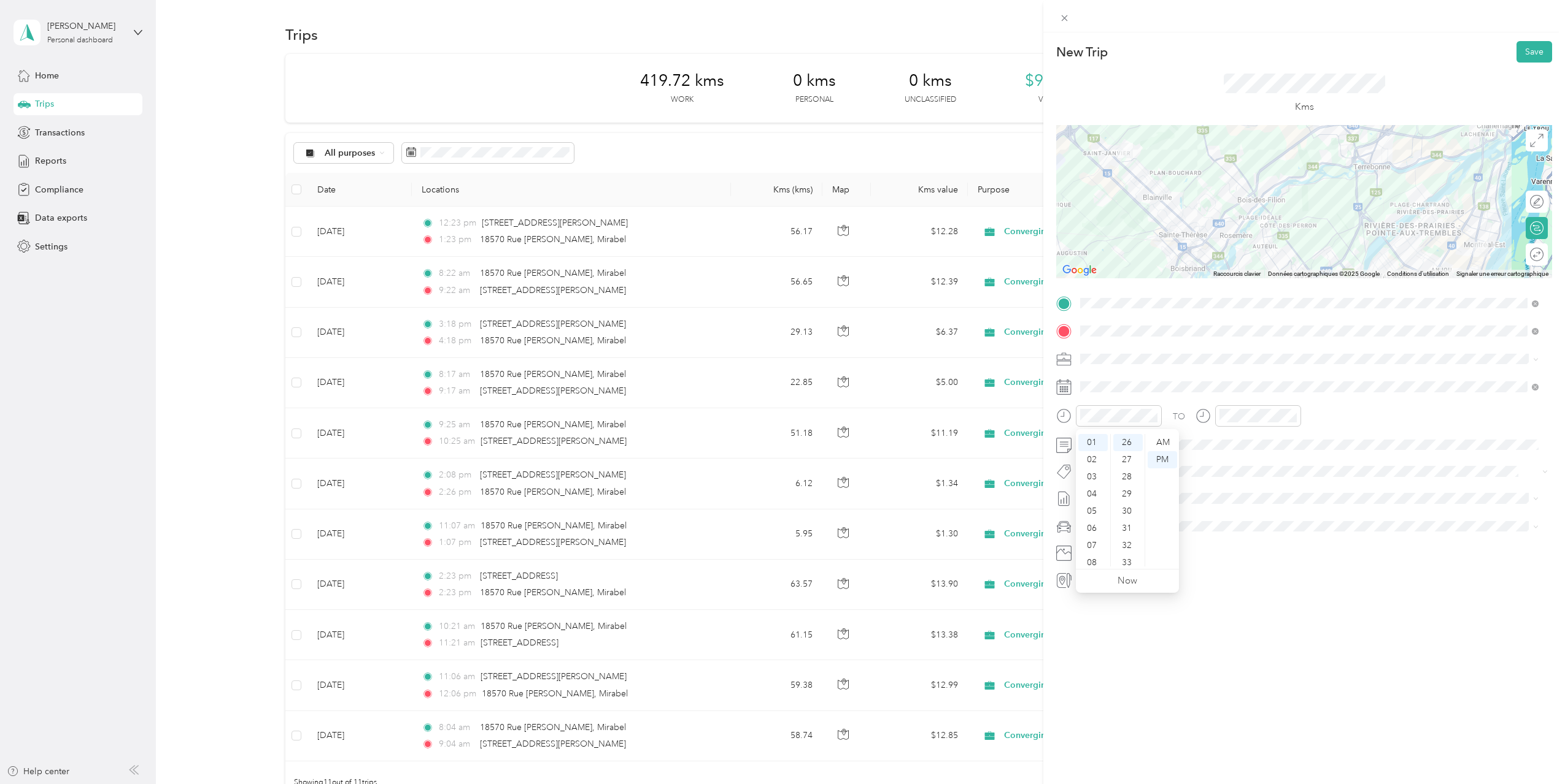
click at [1352, 544] on div "TO Add photo" at bounding box center [1304, 442] width 496 height 296
click at [1124, 540] on span "[DATE] - [DATE]" at bounding box center [1111, 538] width 62 height 13
click at [1519, 203] on div at bounding box center [1524, 202] width 11 height 11
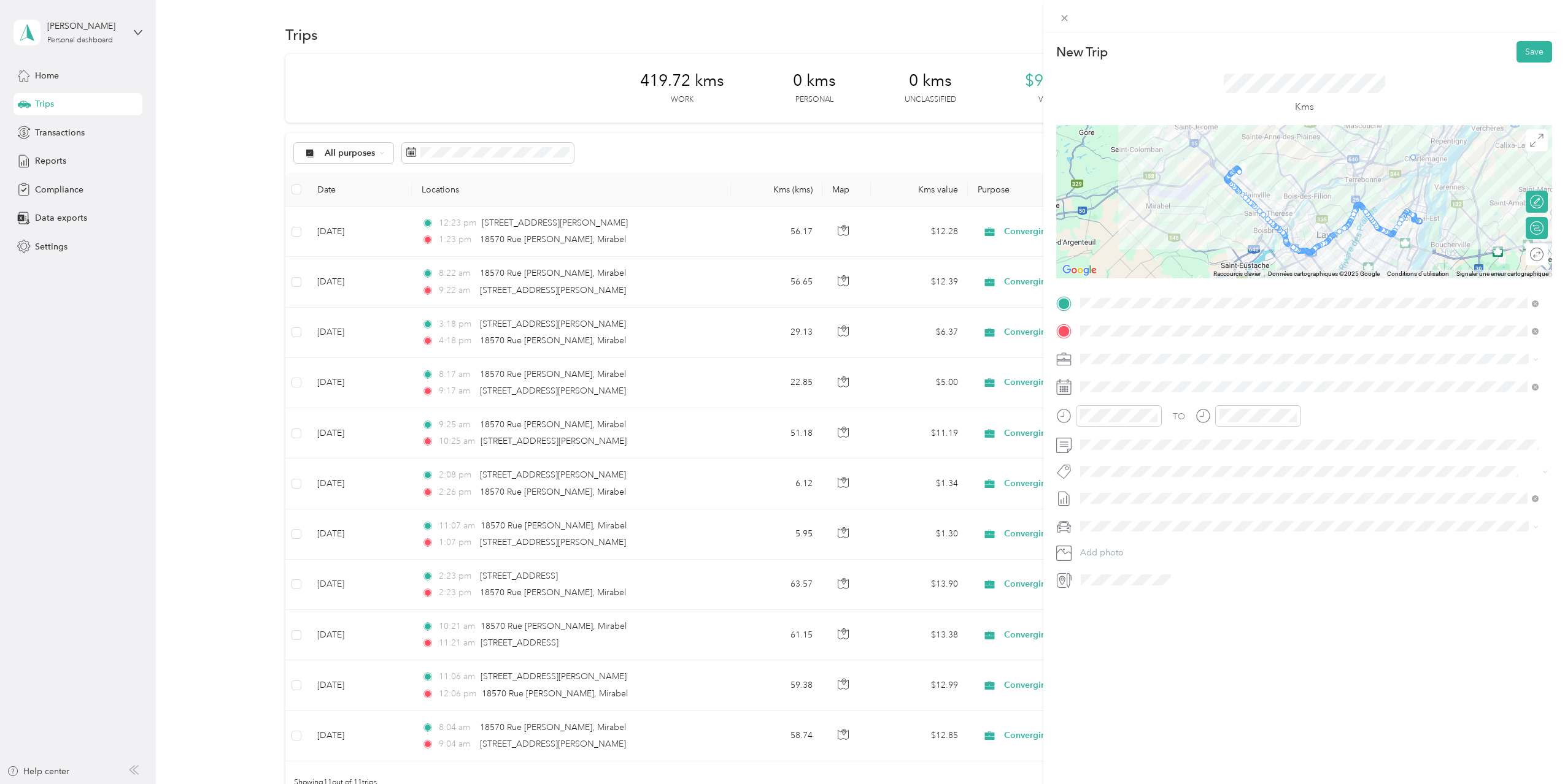
drag, startPoint x: 1343, startPoint y: 224, endPoint x: 1409, endPoint y: 151, distance: 98.4
click at [1523, 47] on button "Save" at bounding box center [1534, 52] width 35 height 22
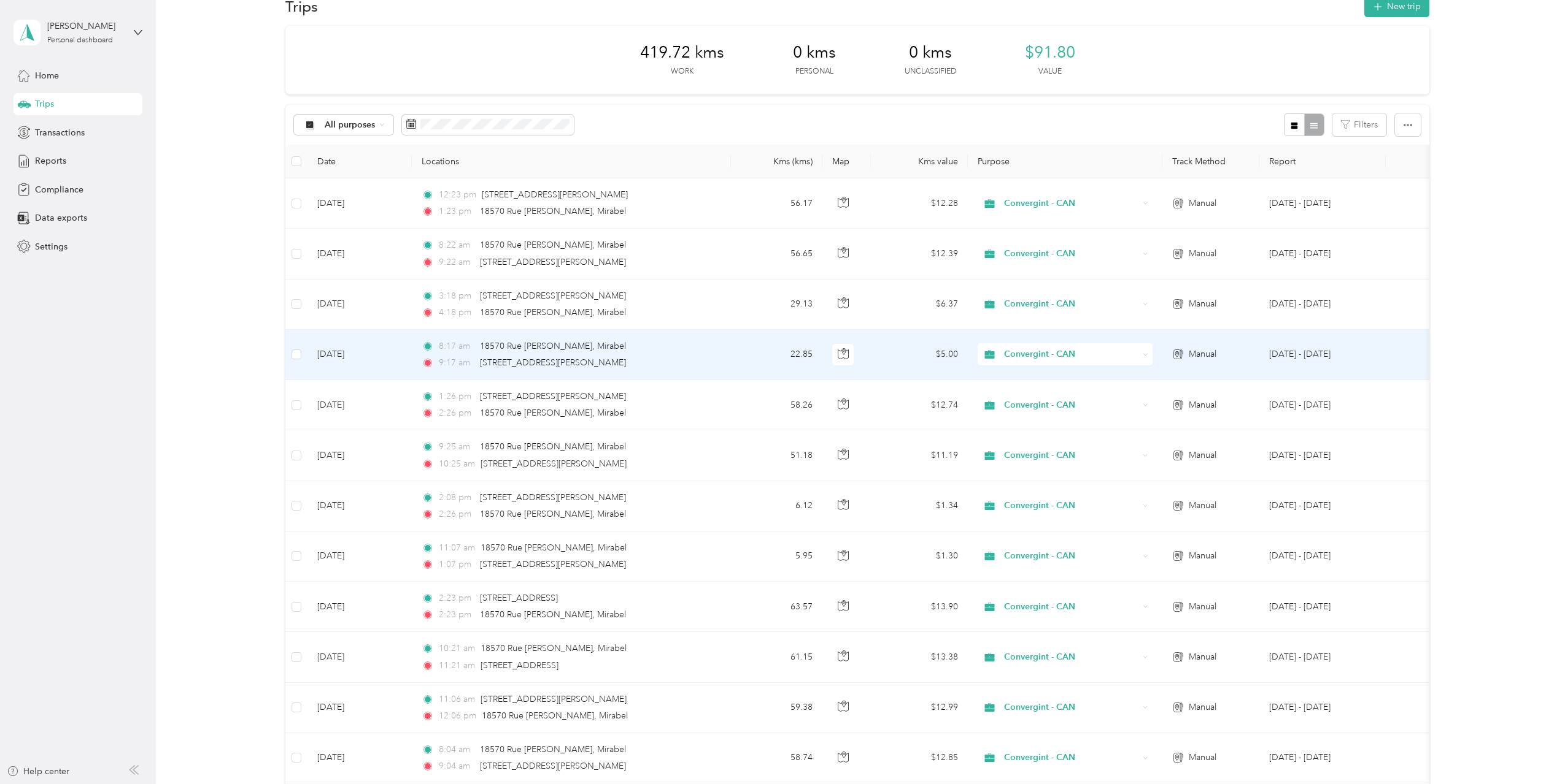
scroll to position [0, 0]
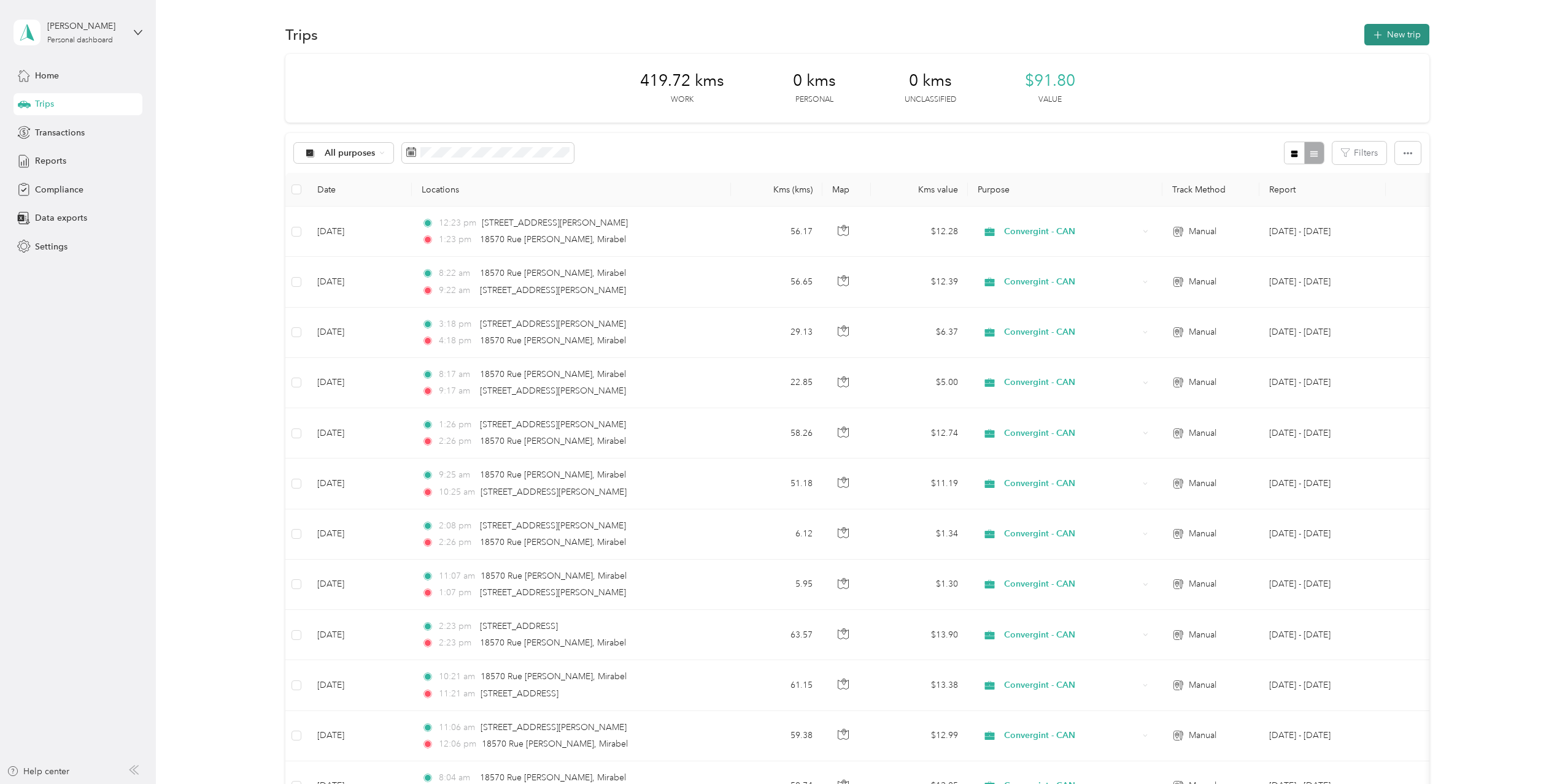
click at [1388, 38] on button "New trip" at bounding box center [1396, 35] width 65 height 22
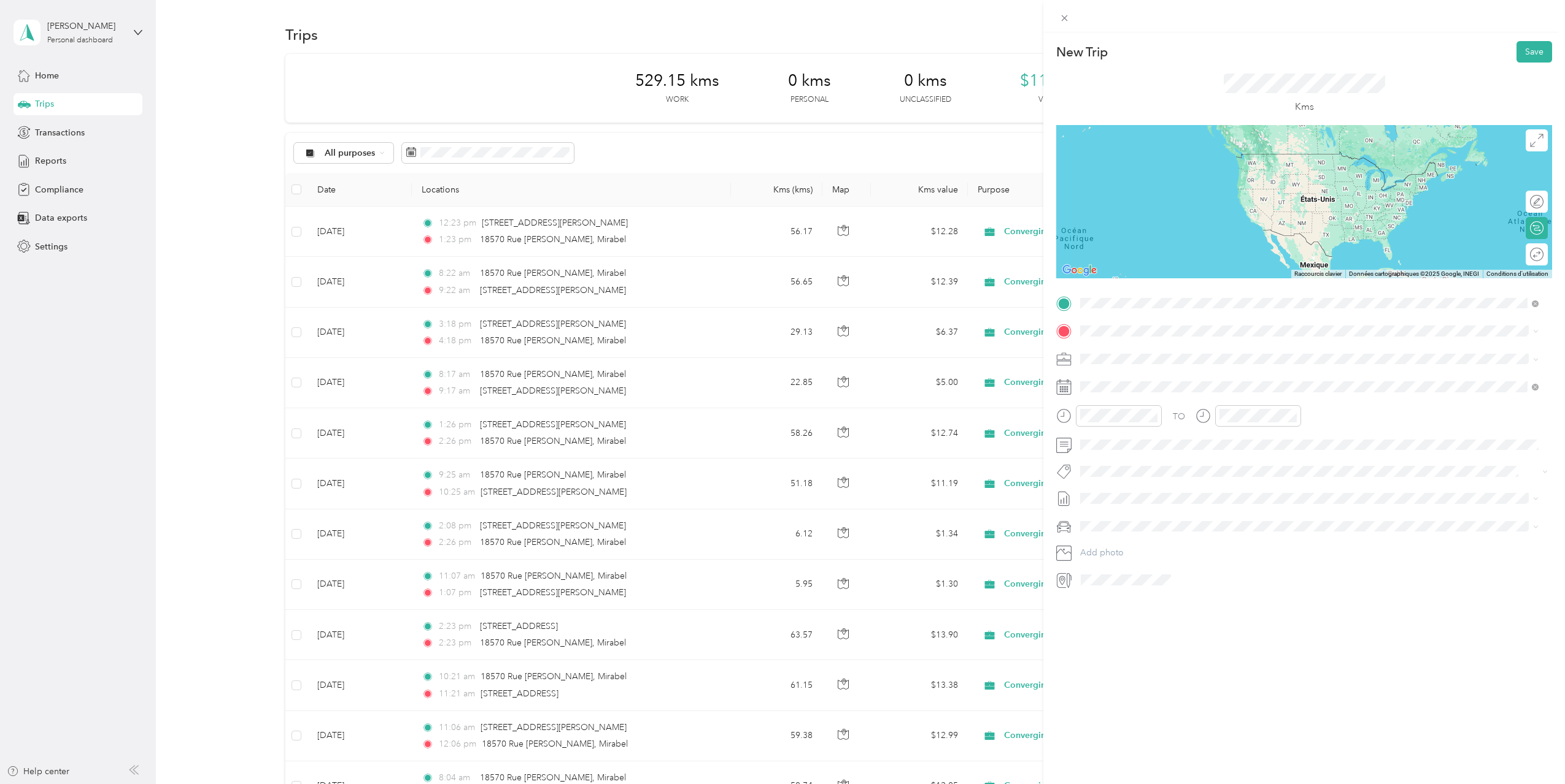
click at [1188, 351] on span "[STREET_ADDRESS][PERSON_NAME]" at bounding box center [1175, 348] width 146 height 11
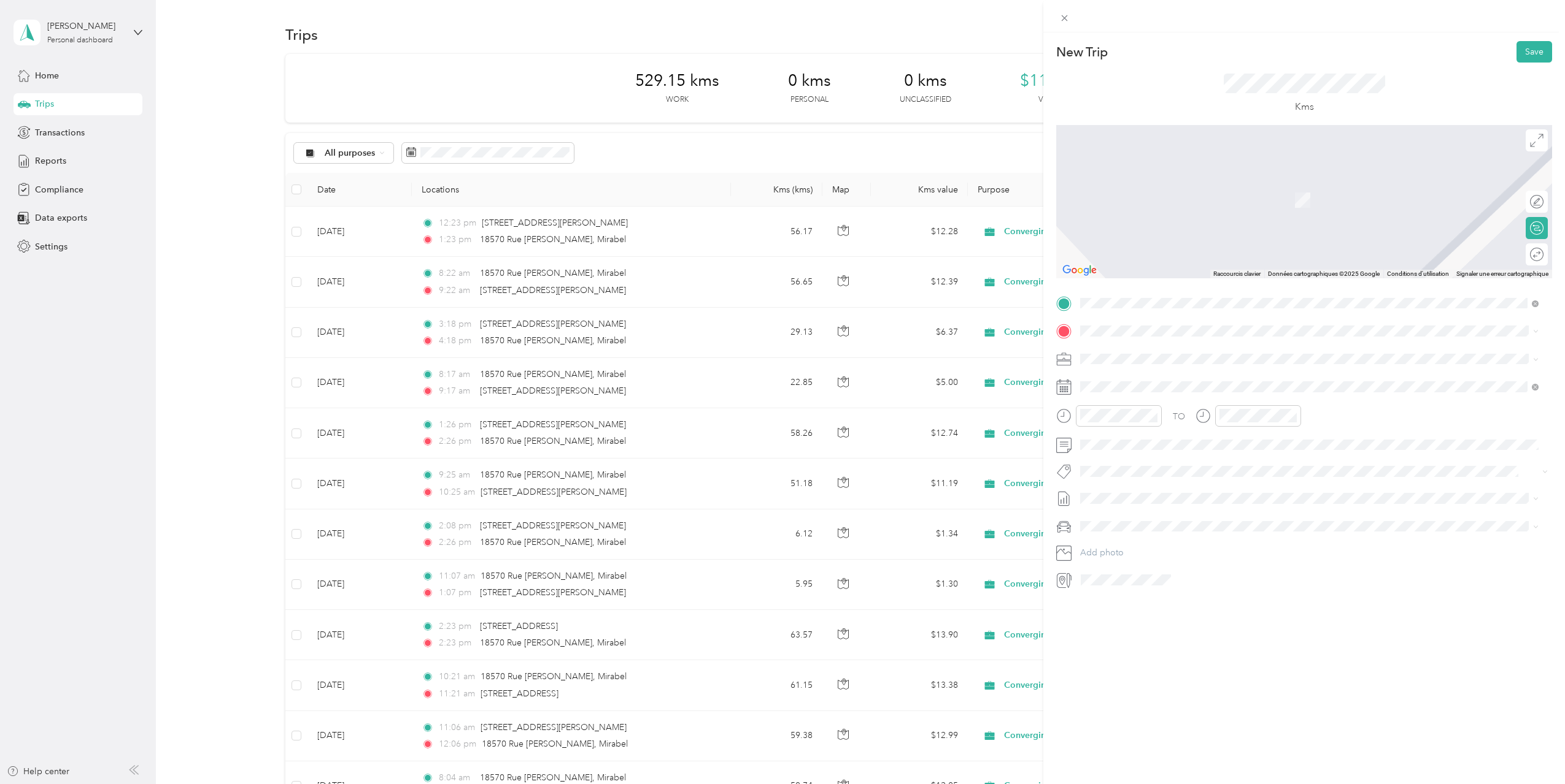
click at [1174, 376] on span "[STREET_ADDRESS]" at bounding box center [1142, 372] width 78 height 11
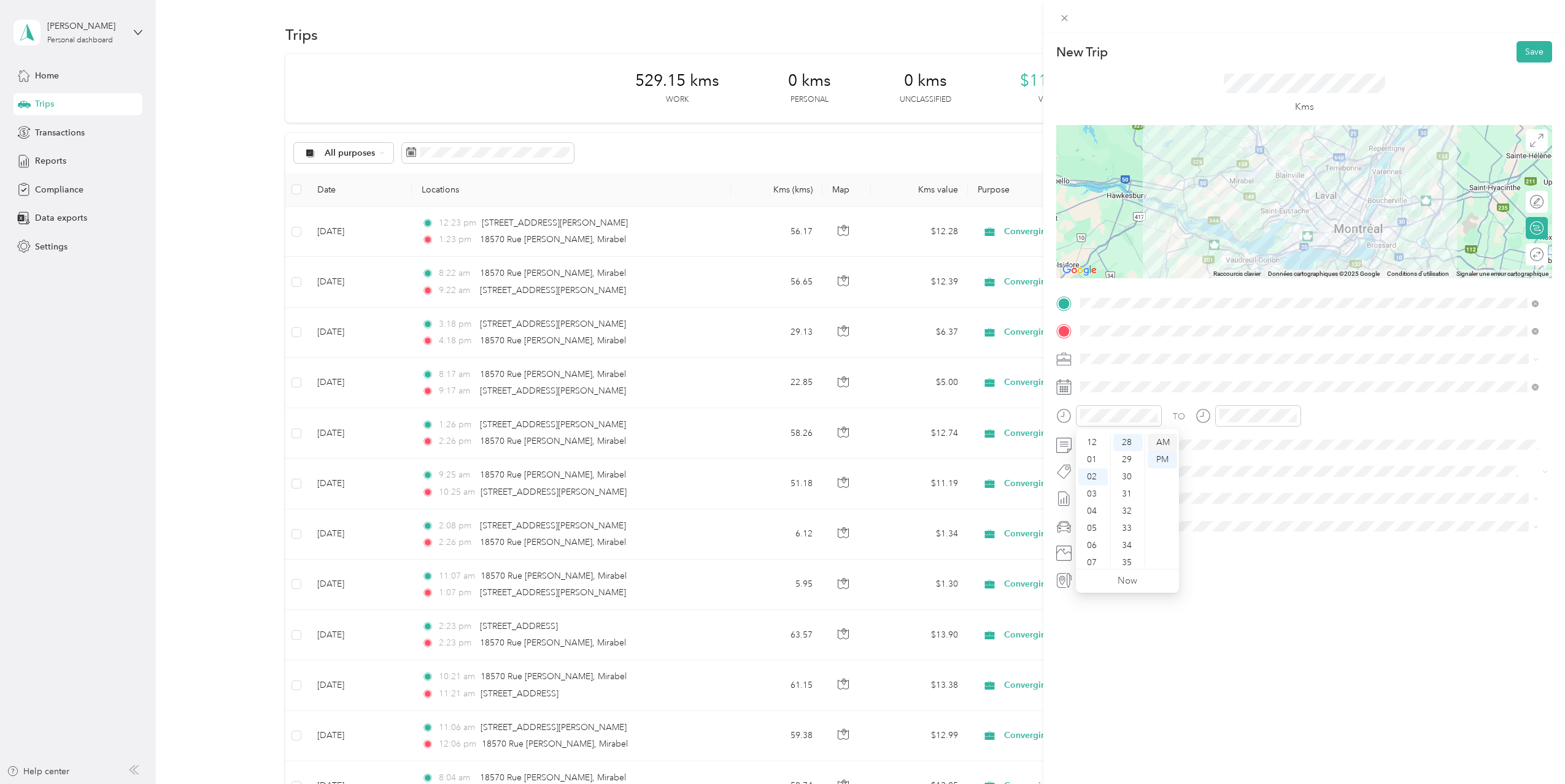
click at [1162, 442] on div "AM" at bounding box center [1162, 442] width 29 height 17
click at [1095, 540] on div "10" at bounding box center [1093, 540] width 29 height 17
click at [1306, 438] on div "AM" at bounding box center [1300, 442] width 29 height 17
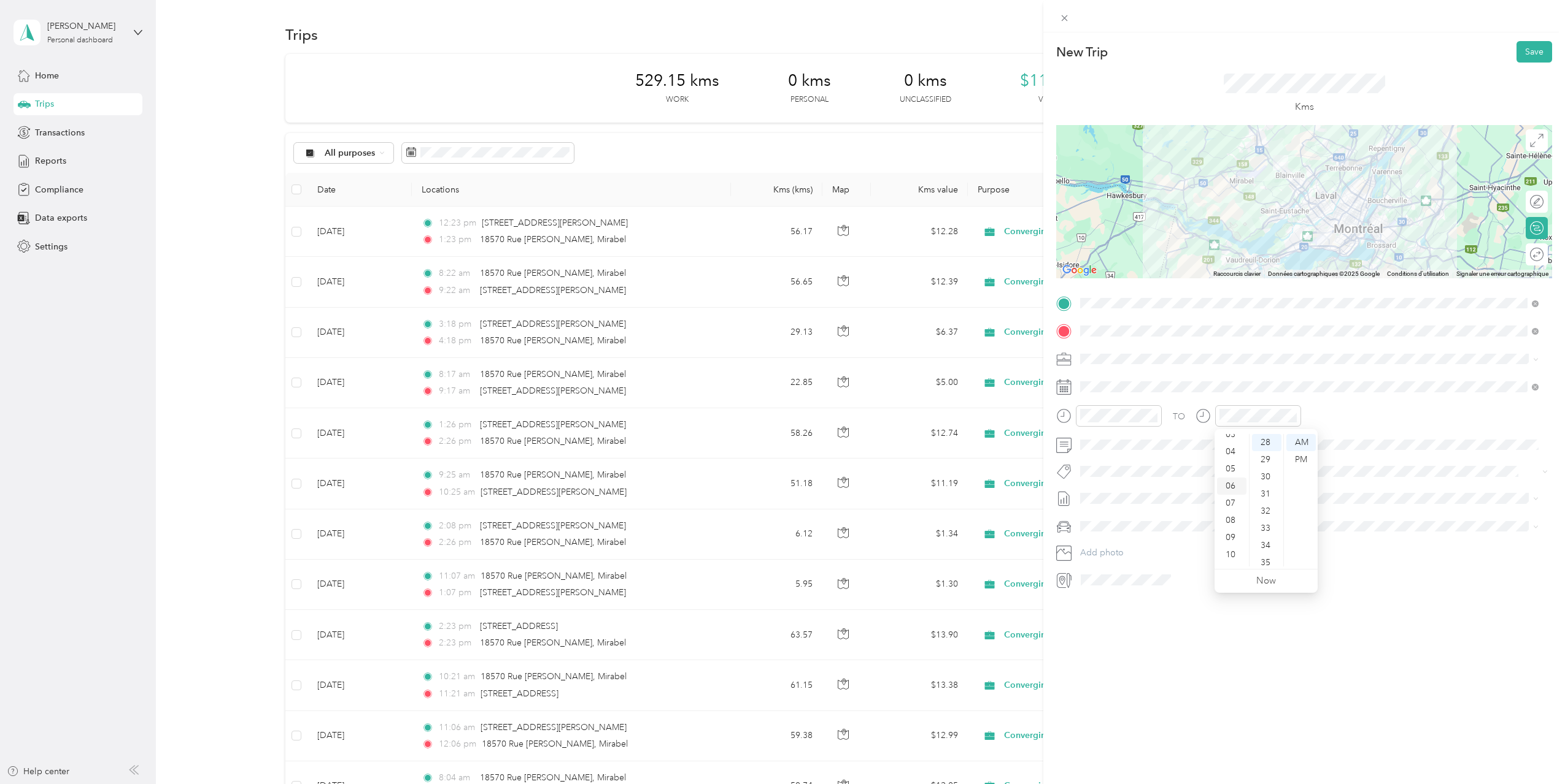
scroll to position [73, 0]
click at [1232, 557] on div "11" at bounding box center [1231, 558] width 29 height 17
click at [1114, 453] on icon at bounding box center [1111, 456] width 12 height 12
click at [1124, 573] on div "25" at bounding box center [1121, 576] width 16 height 15
click at [1114, 490] on span at bounding box center [1313, 498] width 476 height 19
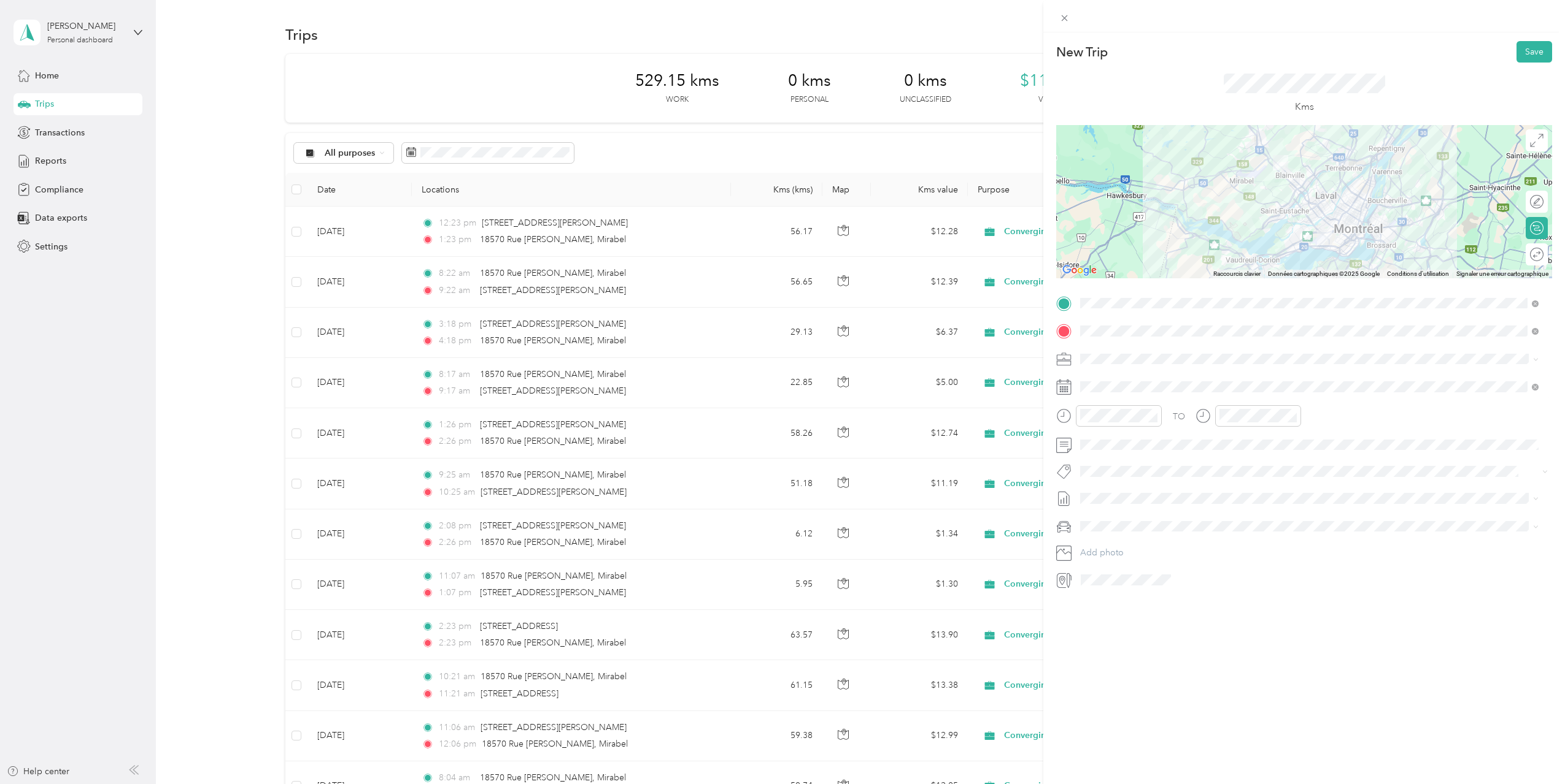
click at [1117, 517] on span at bounding box center [1313, 527] width 476 height 19
click at [1125, 535] on span "[DATE] - [DATE]" at bounding box center [1111, 539] width 62 height 13
click at [1519, 205] on div at bounding box center [1524, 202] width 11 height 11
drag, startPoint x: 1306, startPoint y: 224, endPoint x: 1322, endPoint y: 214, distance: 18.9
drag, startPoint x: 1312, startPoint y: 227, endPoint x: 1336, endPoint y: 220, distance: 25.0
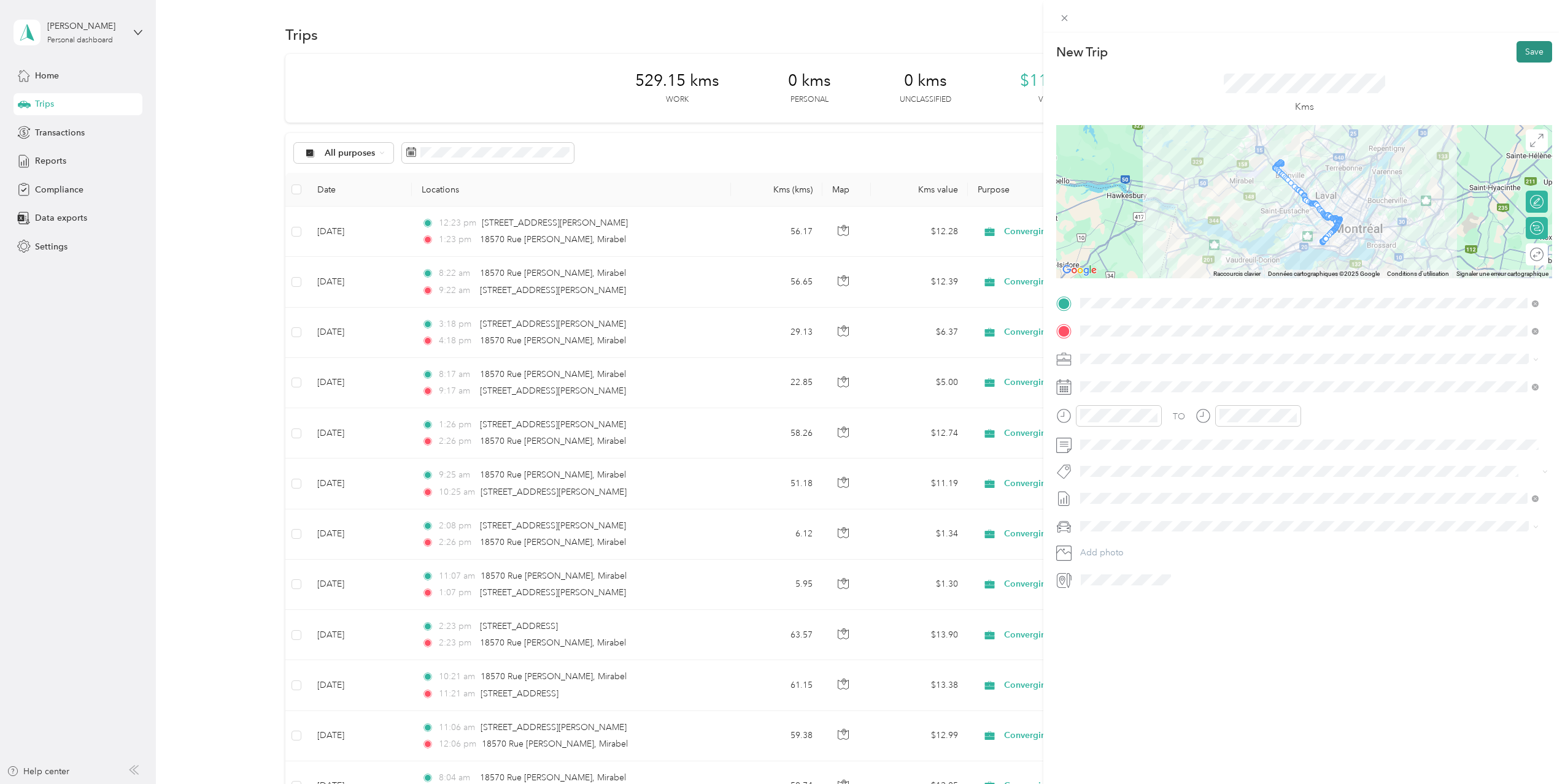
click at [1532, 56] on button "Save" at bounding box center [1534, 52] width 35 height 22
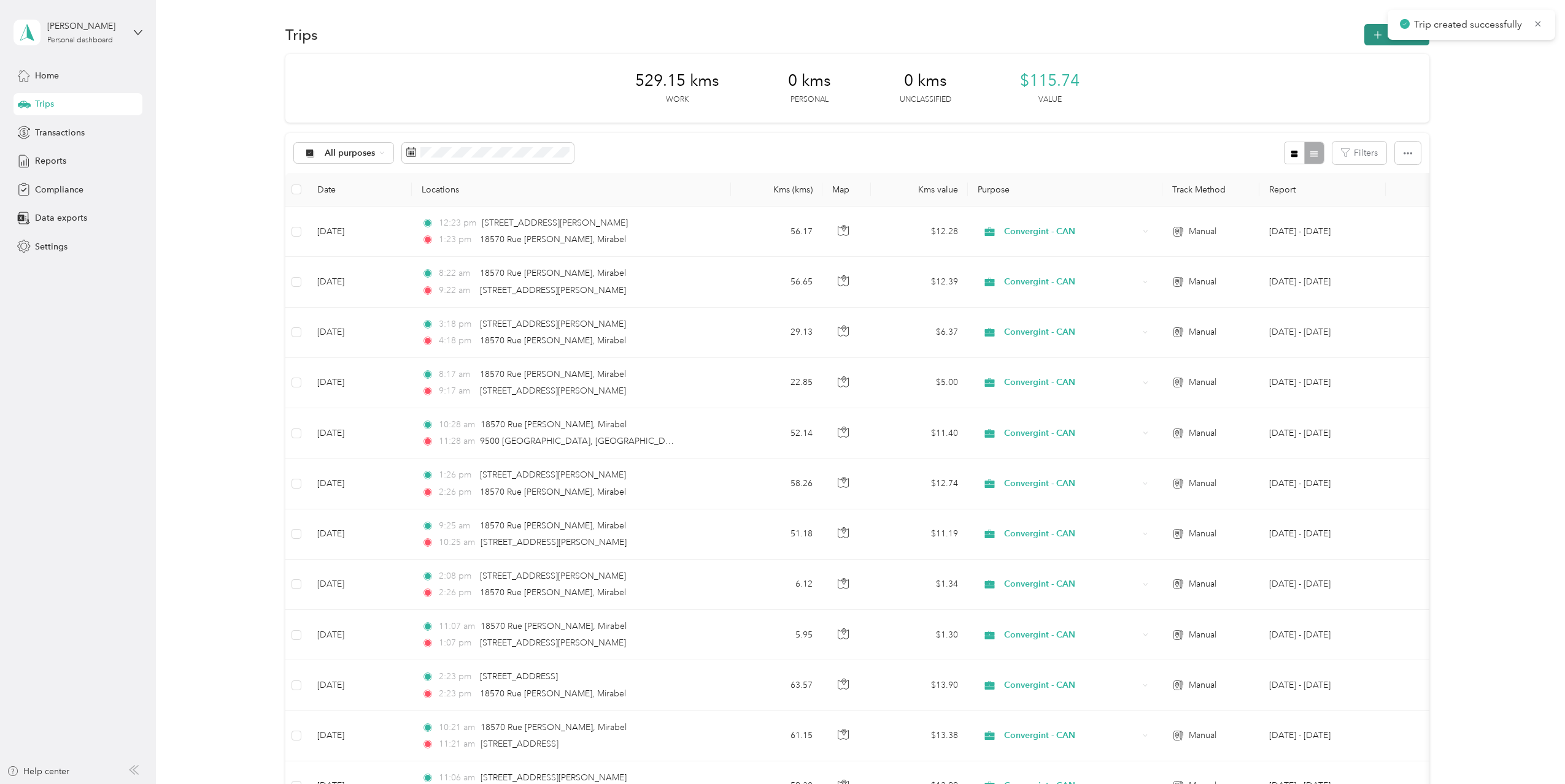
click at [1371, 35] on icon "button" at bounding box center [1378, 35] width 14 height 14
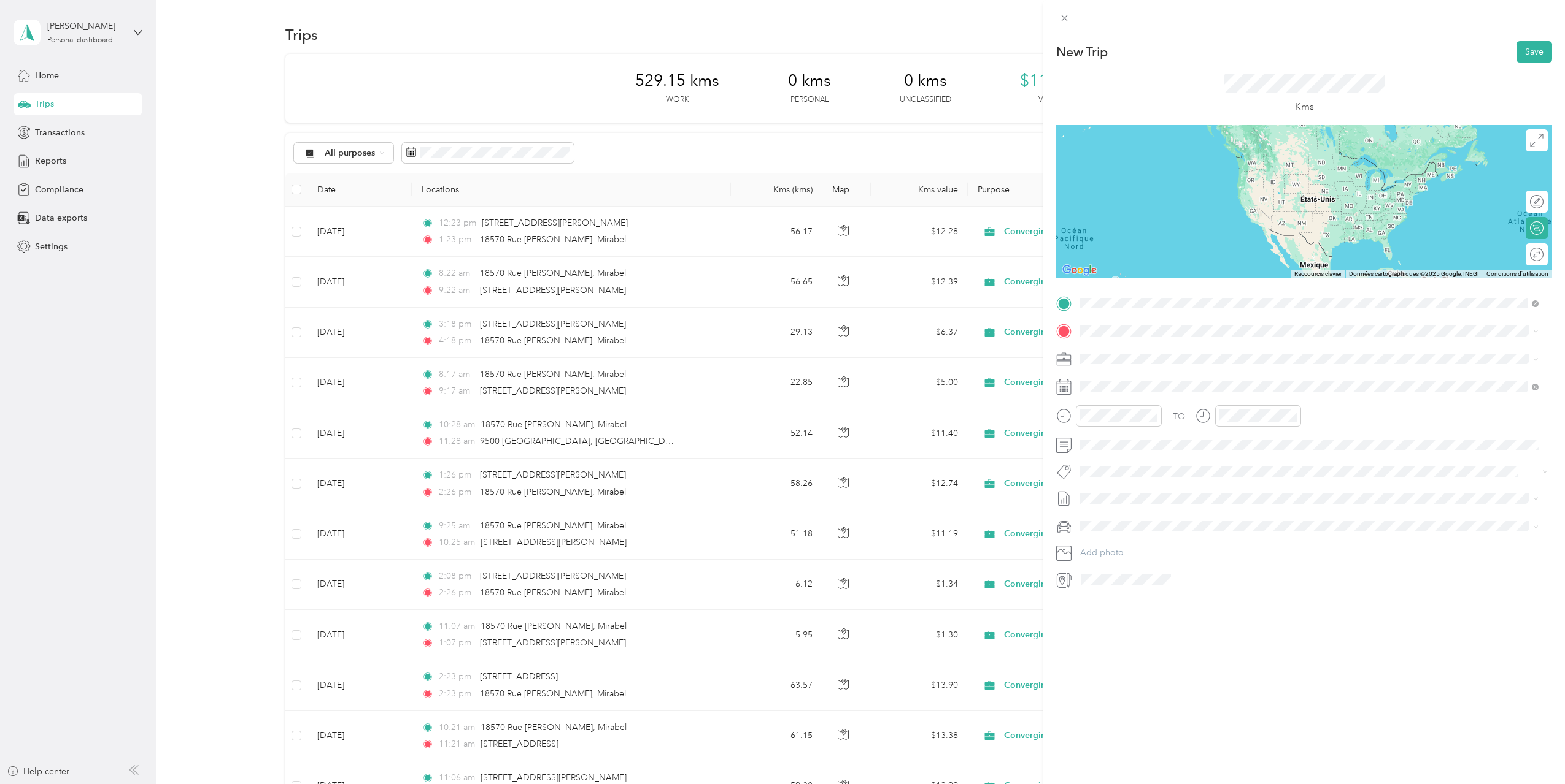
click at [1181, 349] on span "[STREET_ADDRESS]" at bounding box center [1142, 348] width 78 height 11
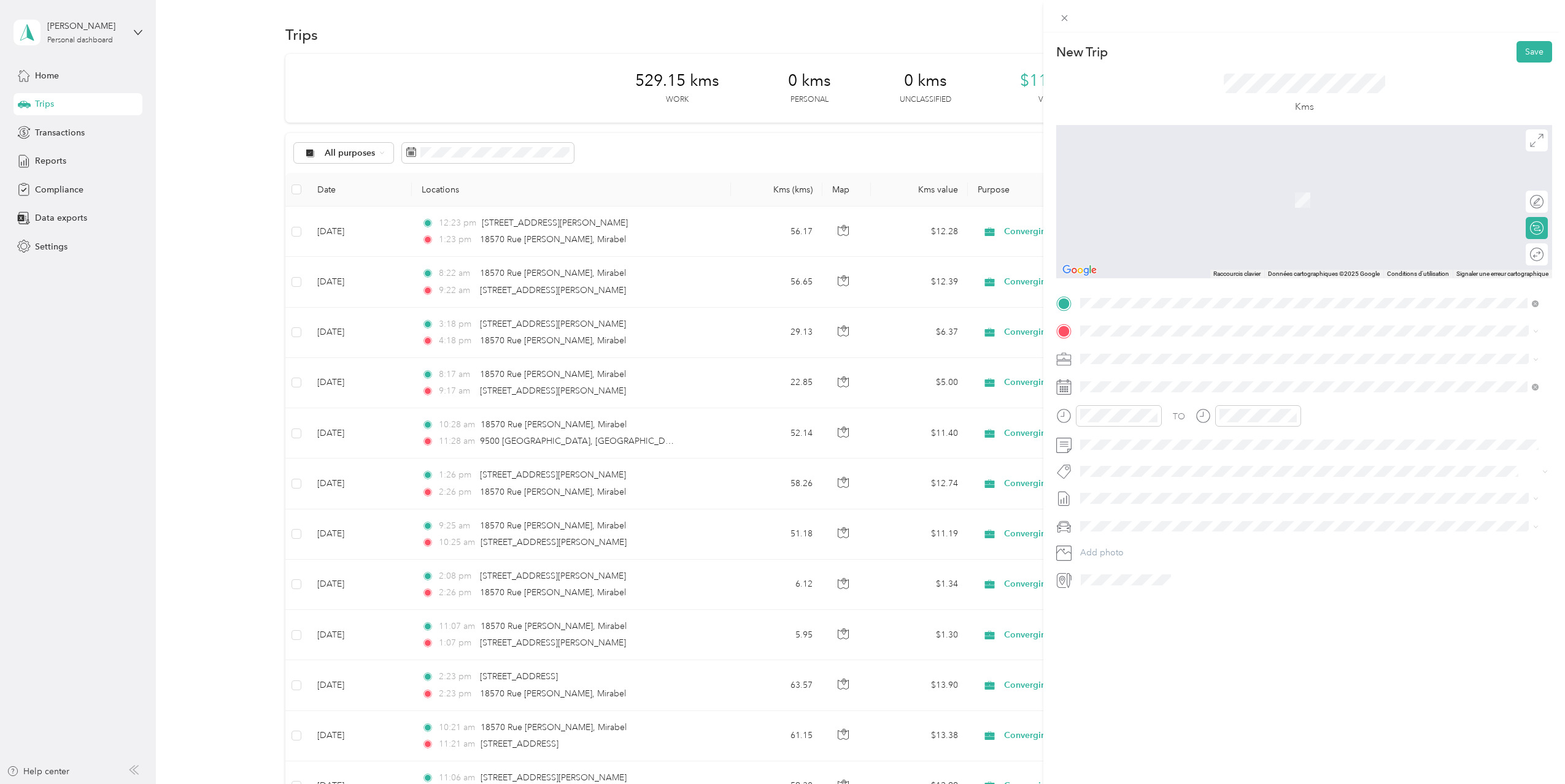
click at [1165, 374] on span "[STREET_ADDRESS][PERSON_NAME]" at bounding box center [1175, 374] width 146 height 11
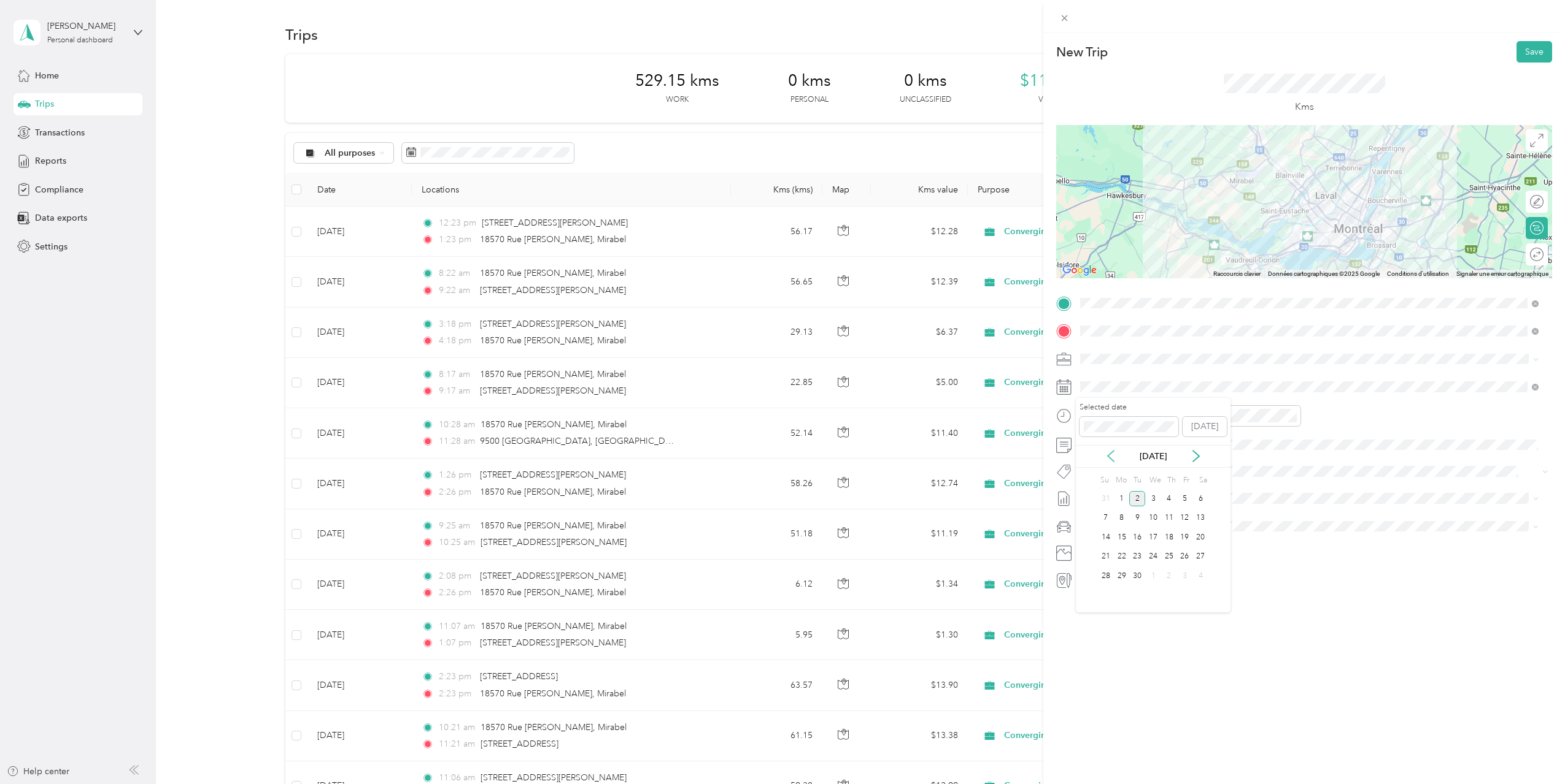
click at [1112, 457] on icon at bounding box center [1111, 456] width 12 height 12
click at [1123, 574] on div "25" at bounding box center [1121, 576] width 16 height 15
click at [1229, 458] on div "03" at bounding box center [1231, 459] width 29 height 17
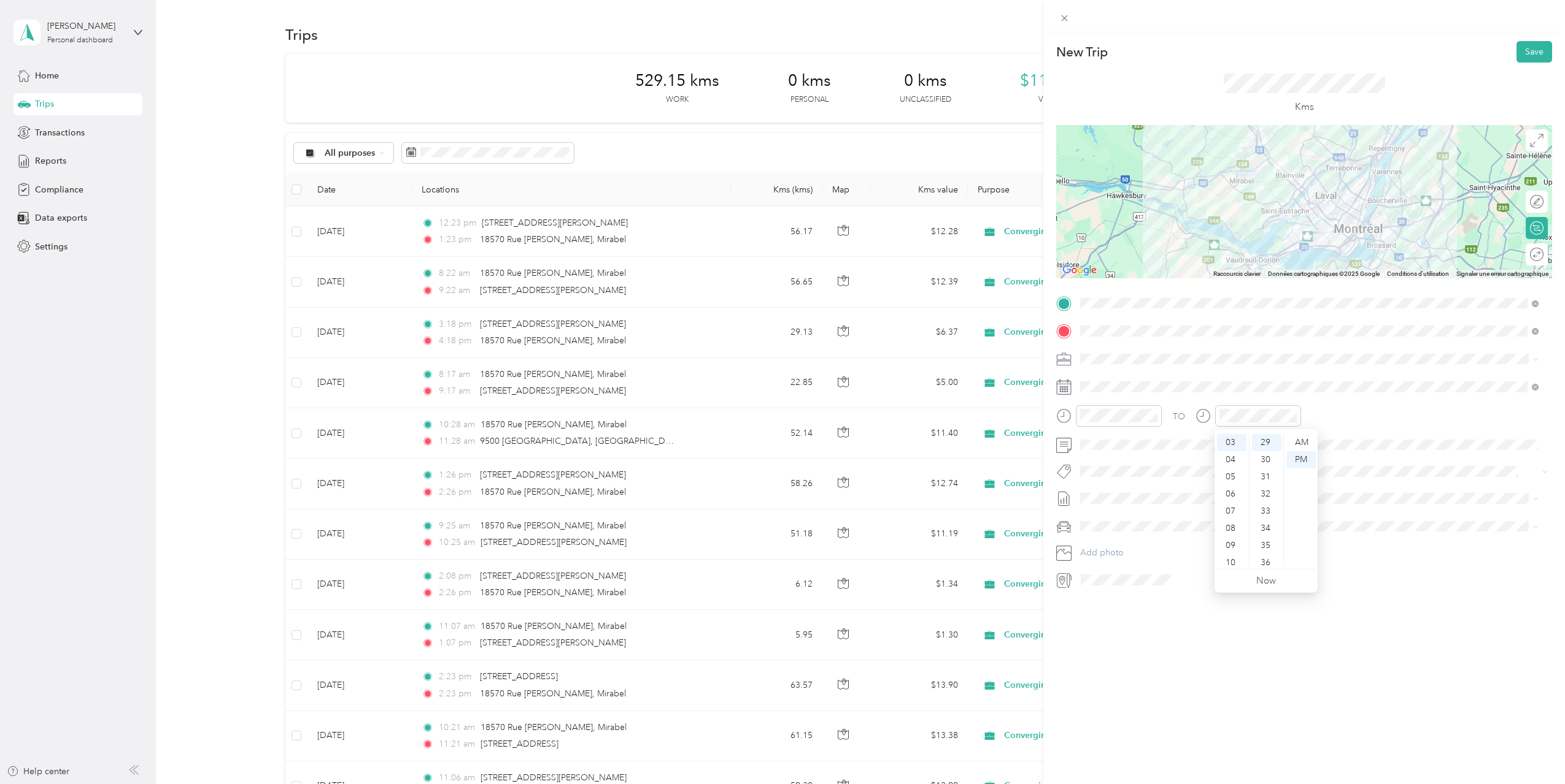
click at [1381, 640] on div "New Trip Save This trip cannot be edited because it is either under review, app…" at bounding box center [1304, 424] width 521 height 784
click at [1121, 538] on span "[DATE] - [DATE]" at bounding box center [1111, 539] width 62 height 13
click at [1527, 52] on button "Save" at bounding box center [1534, 52] width 35 height 22
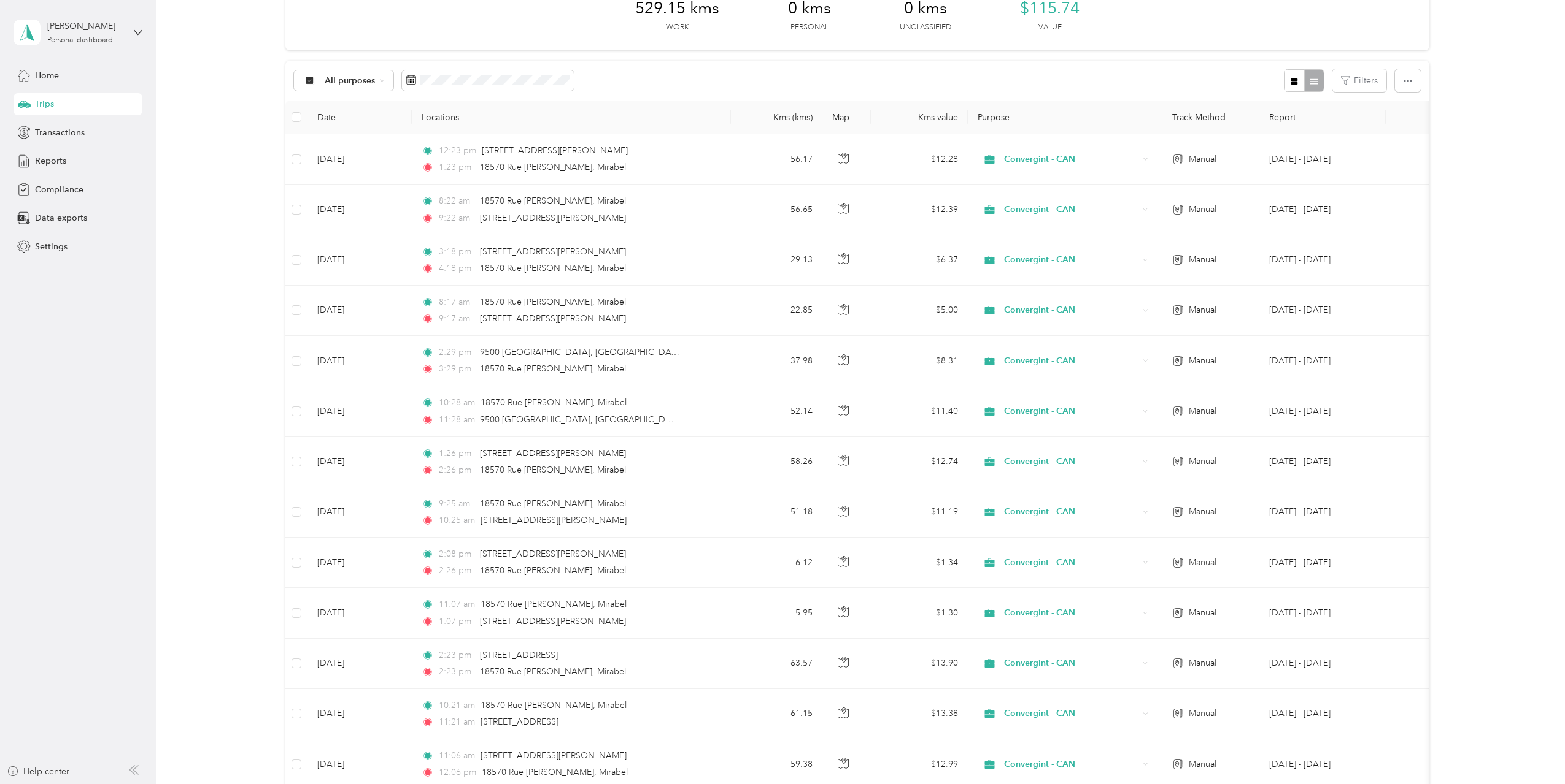
scroll to position [0, 0]
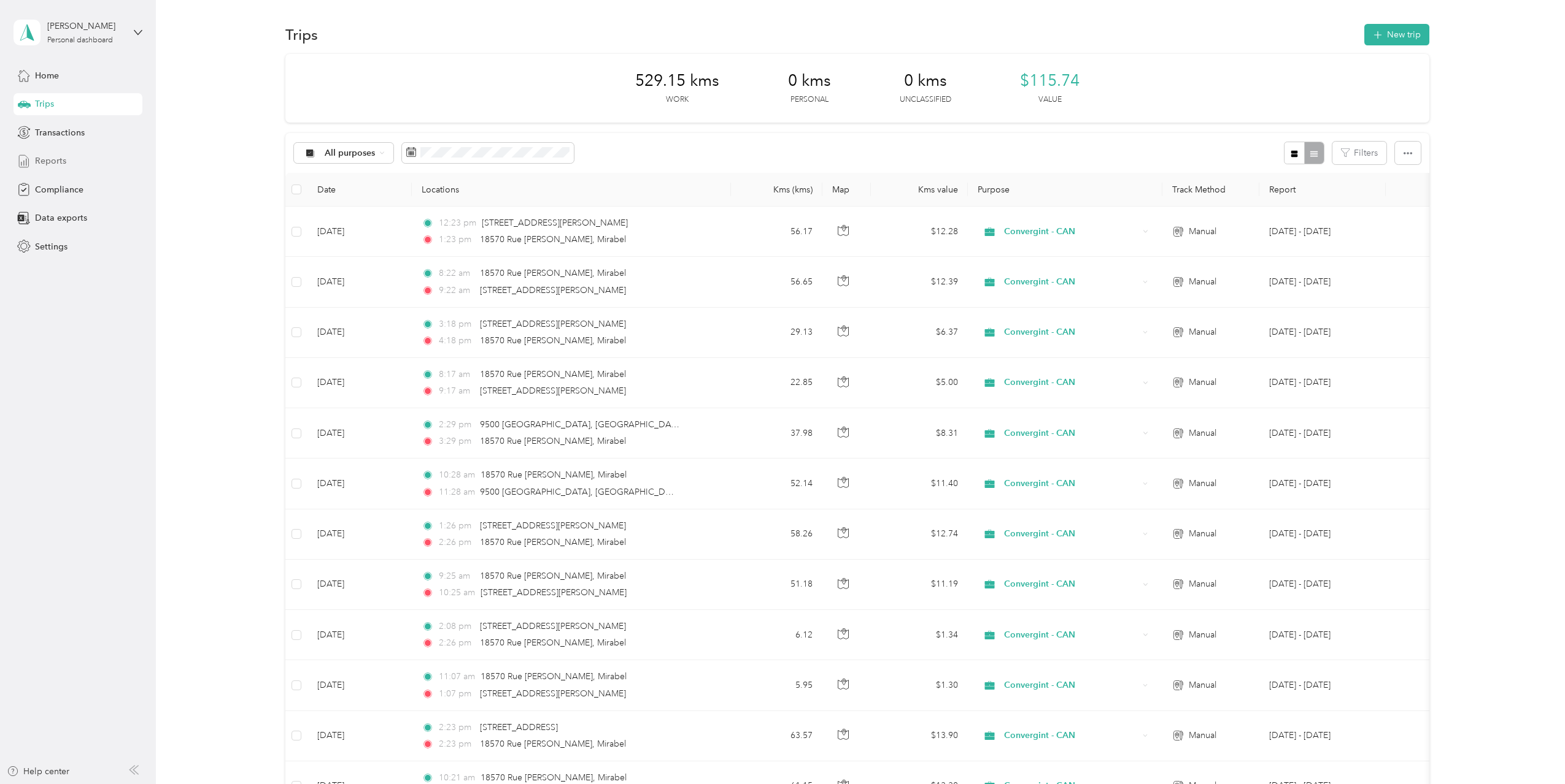
click at [46, 160] on span "Reports" at bounding box center [50, 160] width 32 height 13
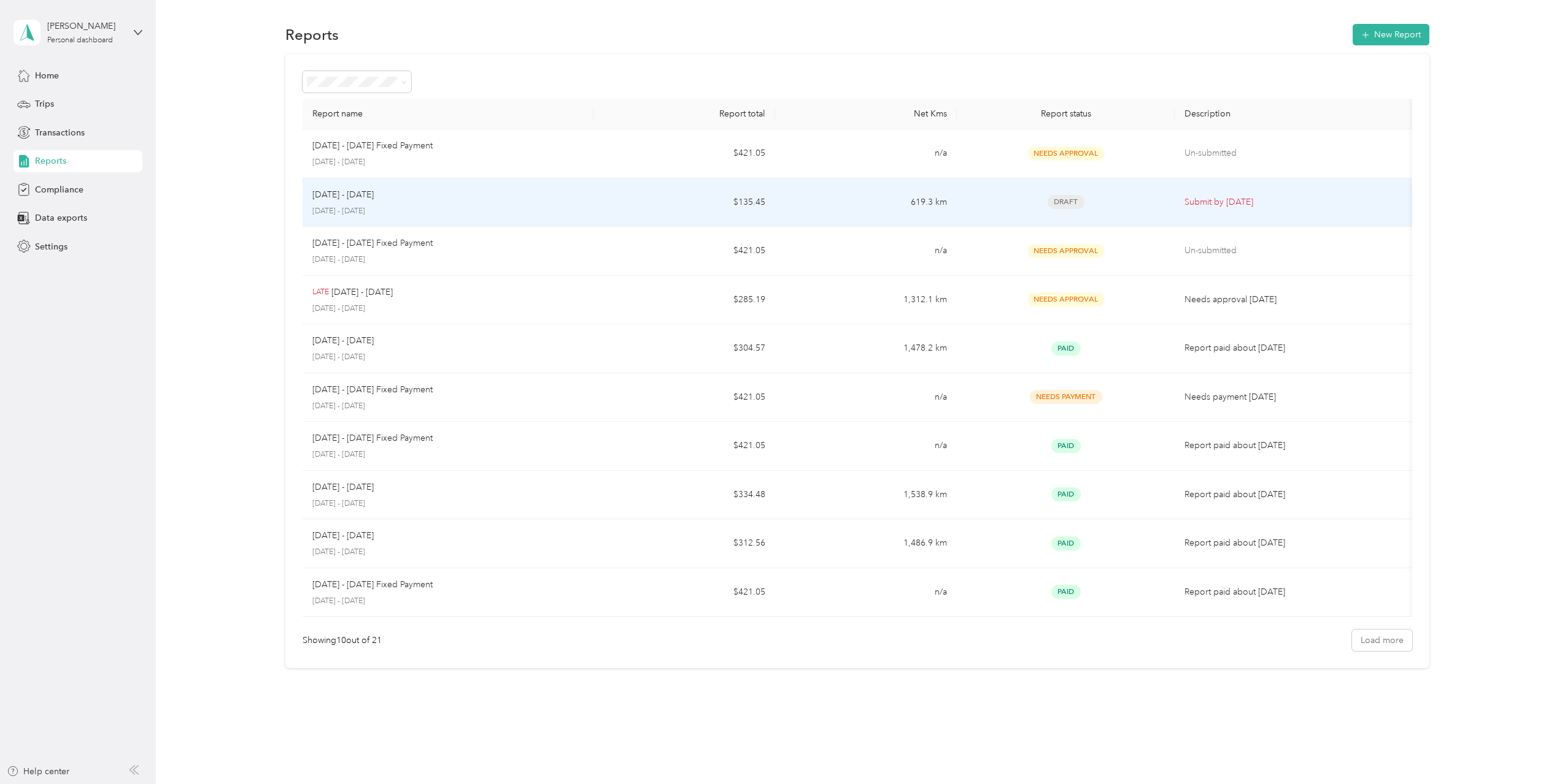
click at [557, 206] on p "[DATE] - [DATE]" at bounding box center [448, 211] width 272 height 11
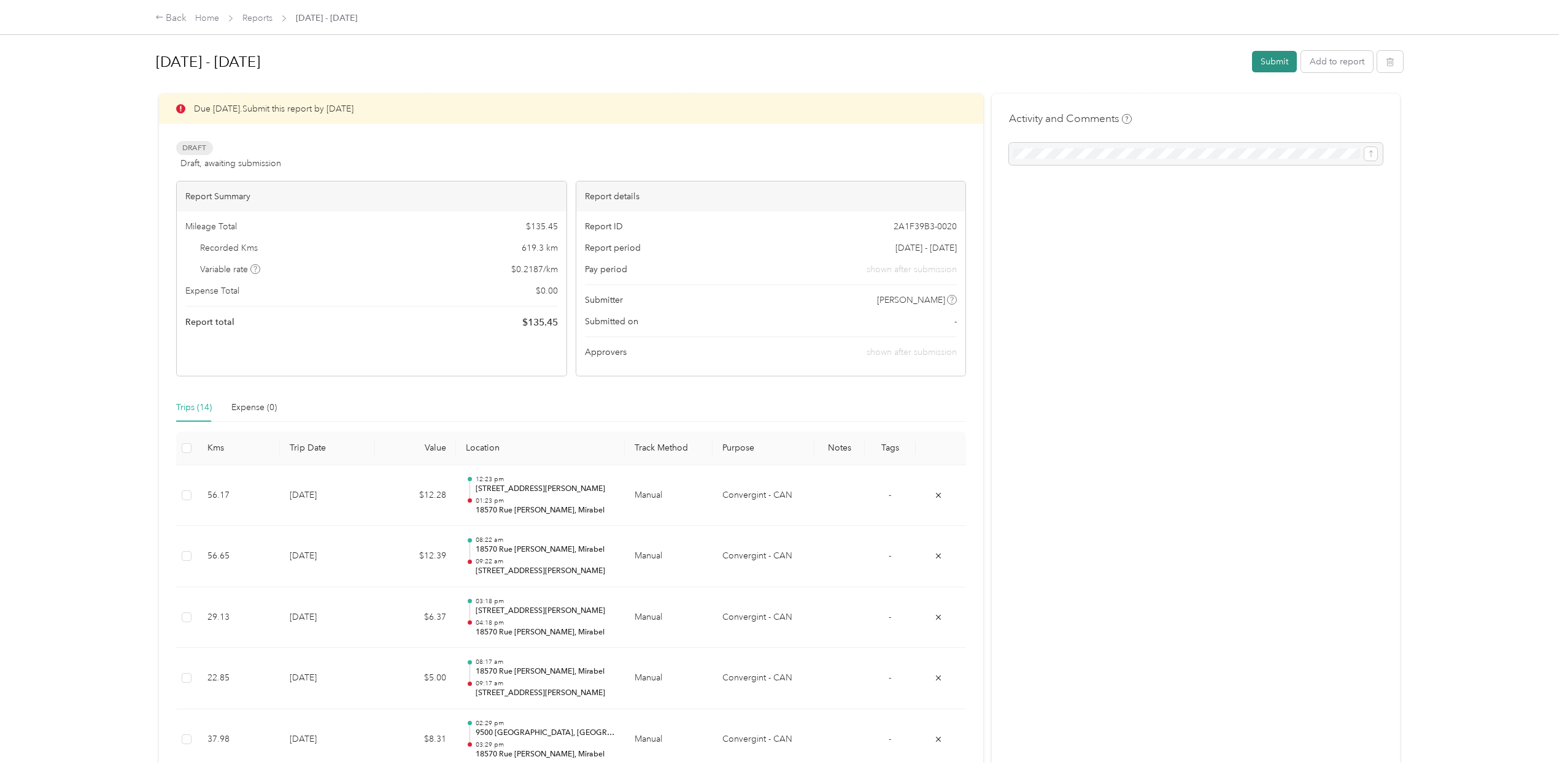
click at [1269, 56] on button "Submit" at bounding box center [1274, 62] width 45 height 22
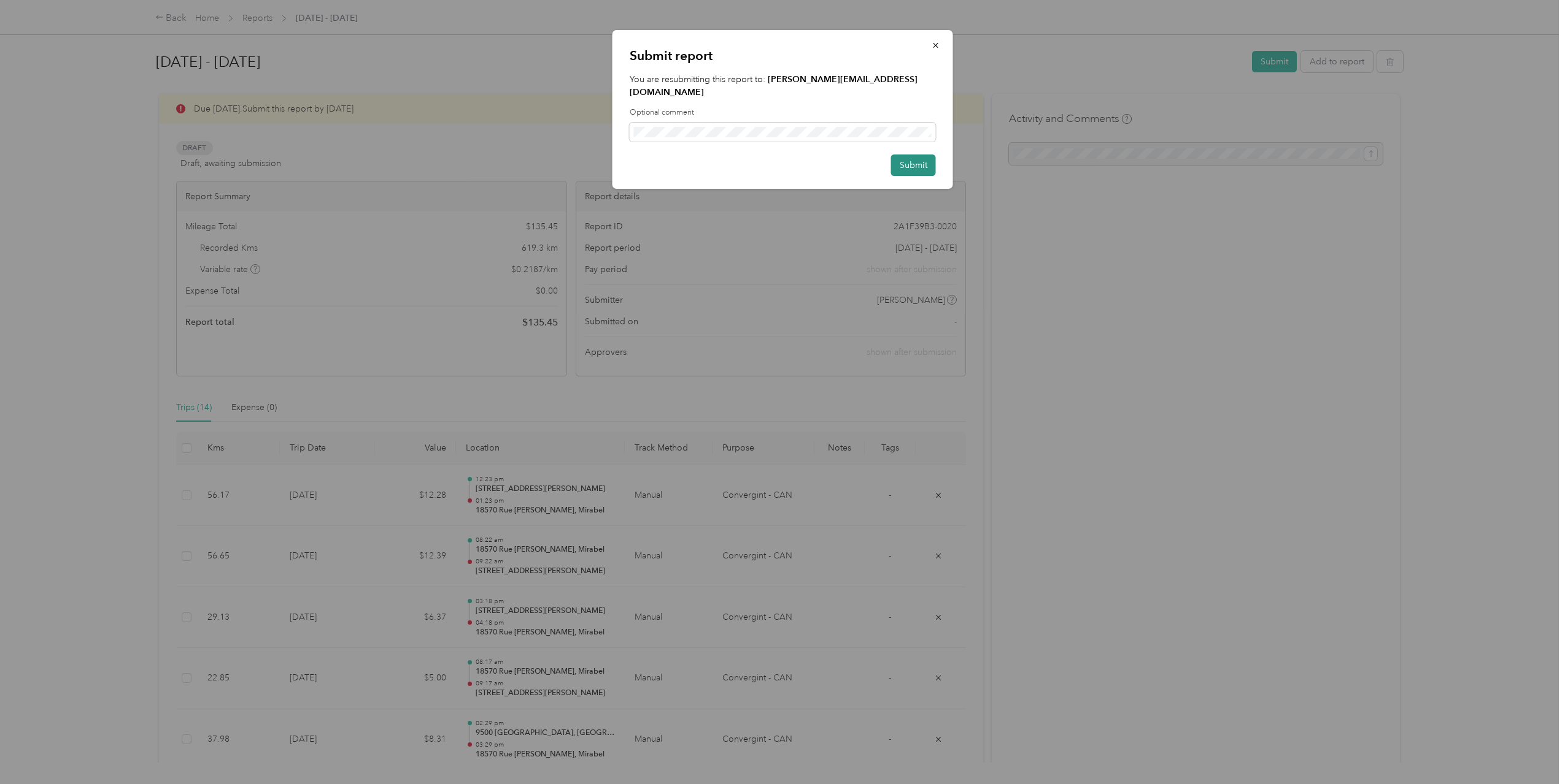
click at [911, 154] on button "Submit" at bounding box center [913, 165] width 45 height 22
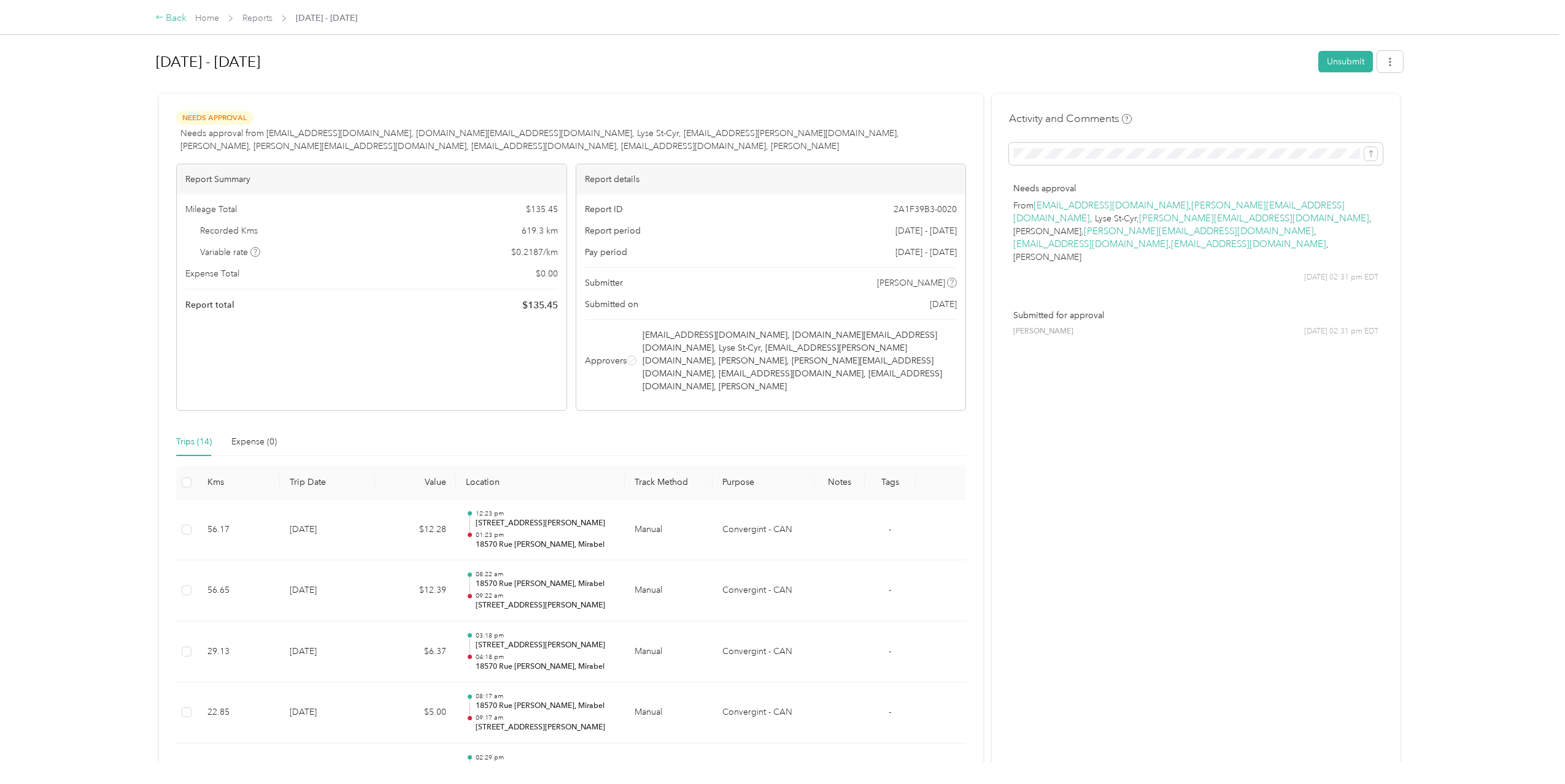
click at [174, 15] on div "Back" at bounding box center [170, 18] width 32 height 15
